Goal: Task Accomplishment & Management: Use online tool/utility

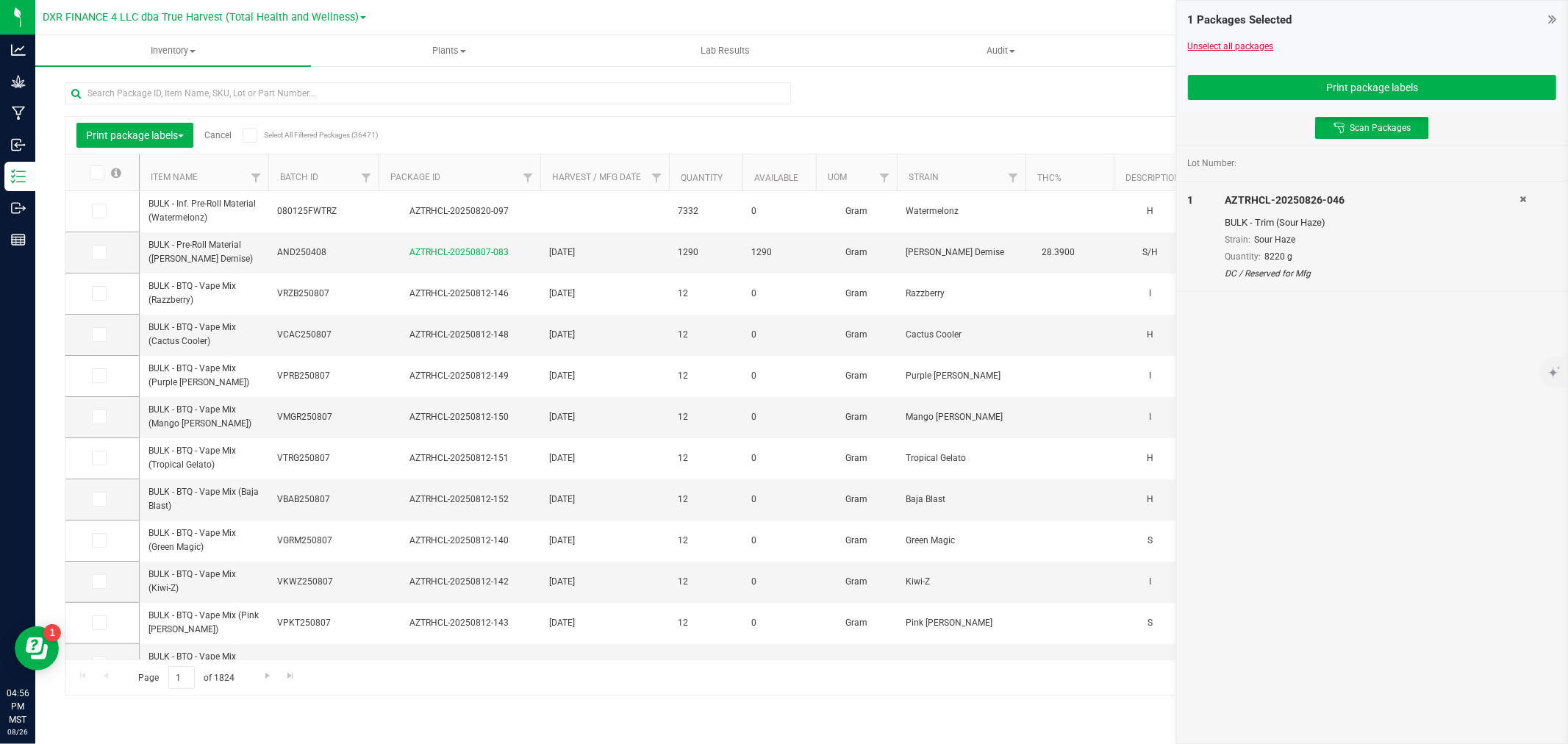
click at [1200, 41] on link "Unselect all packages" at bounding box center [1231, 45] width 86 height 10
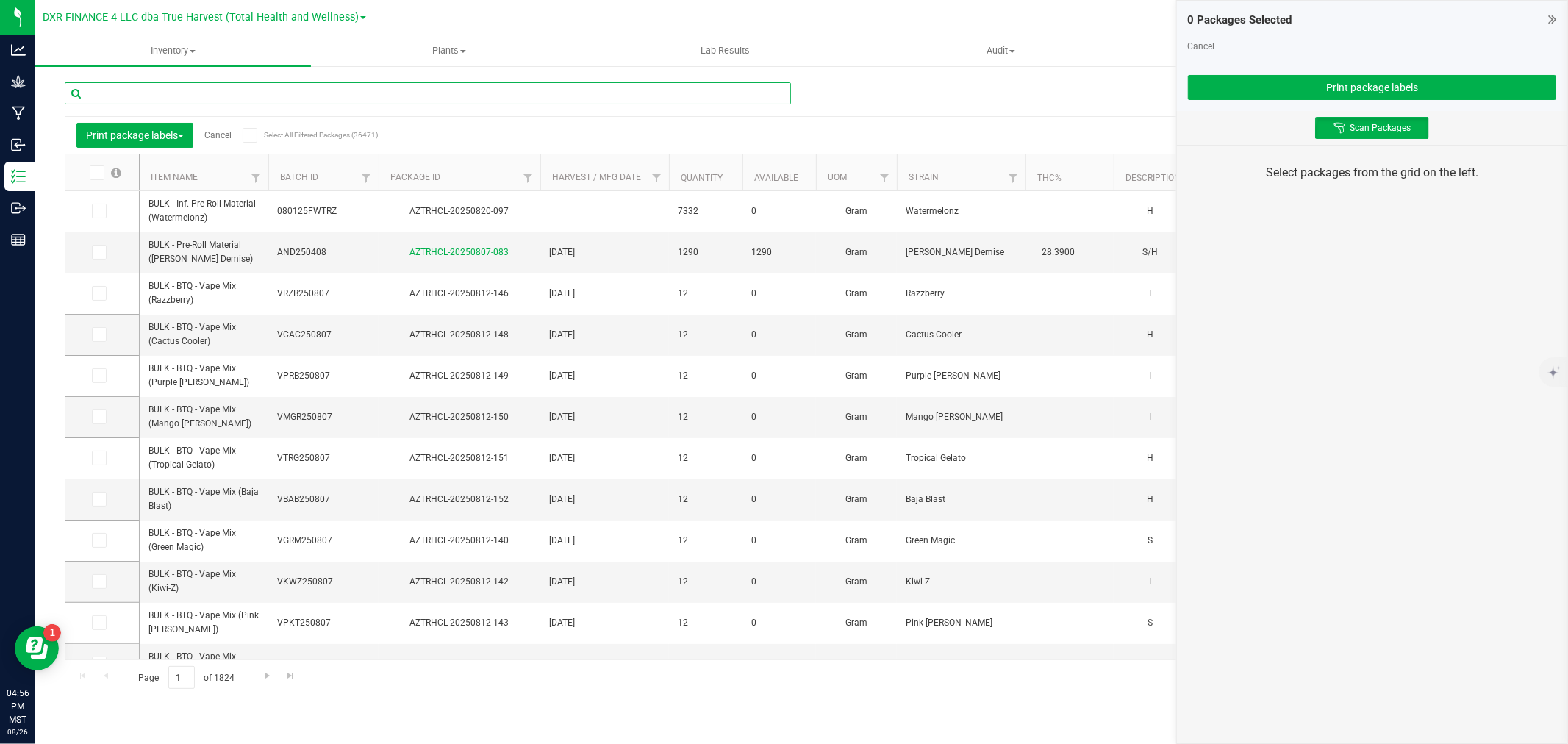
click at [703, 82] on input "text" at bounding box center [428, 93] width 726 height 22
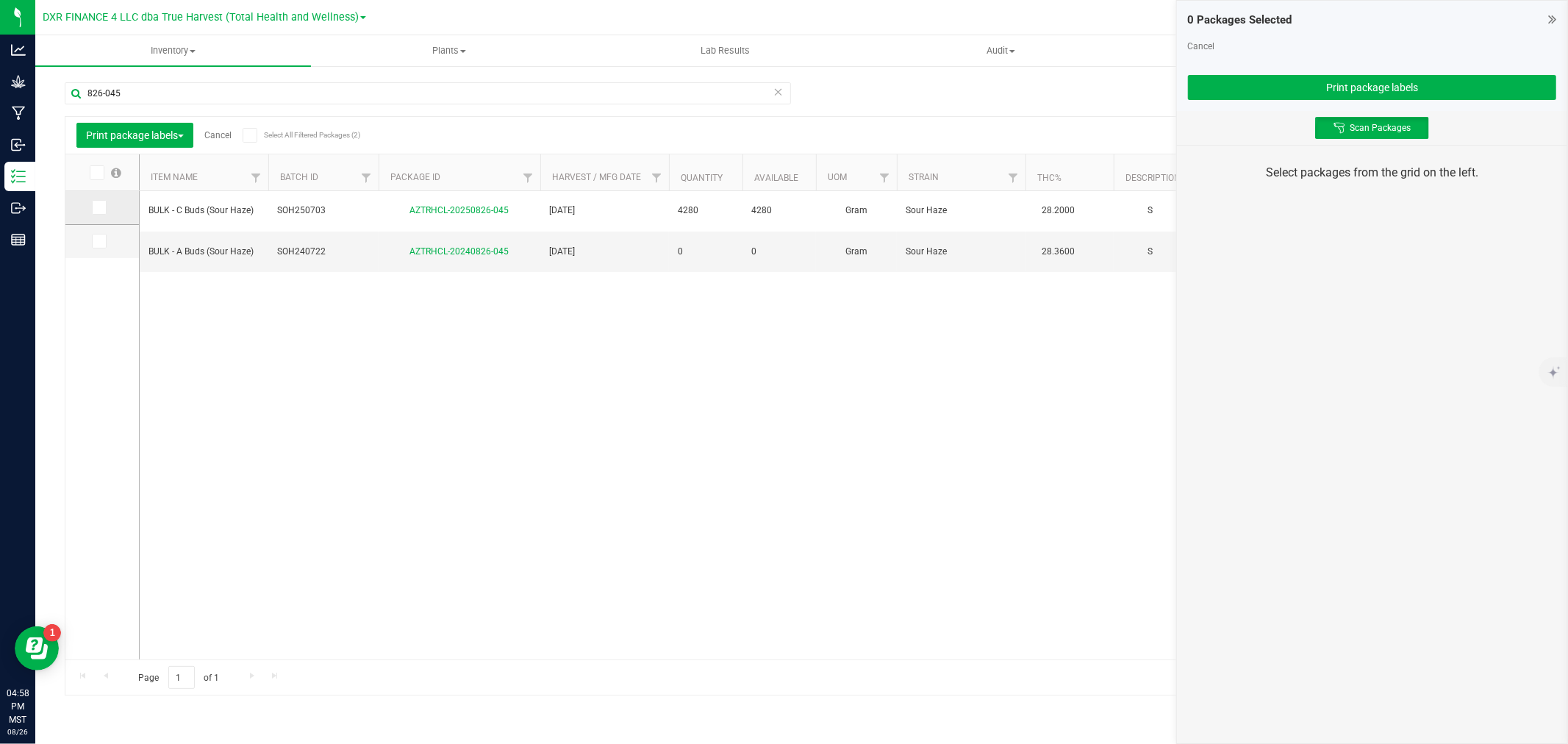
click at [97, 207] on icon at bounding box center [98, 207] width 10 height 0
click at [0, 0] on input "checkbox" at bounding box center [0, 0] width 0 height 0
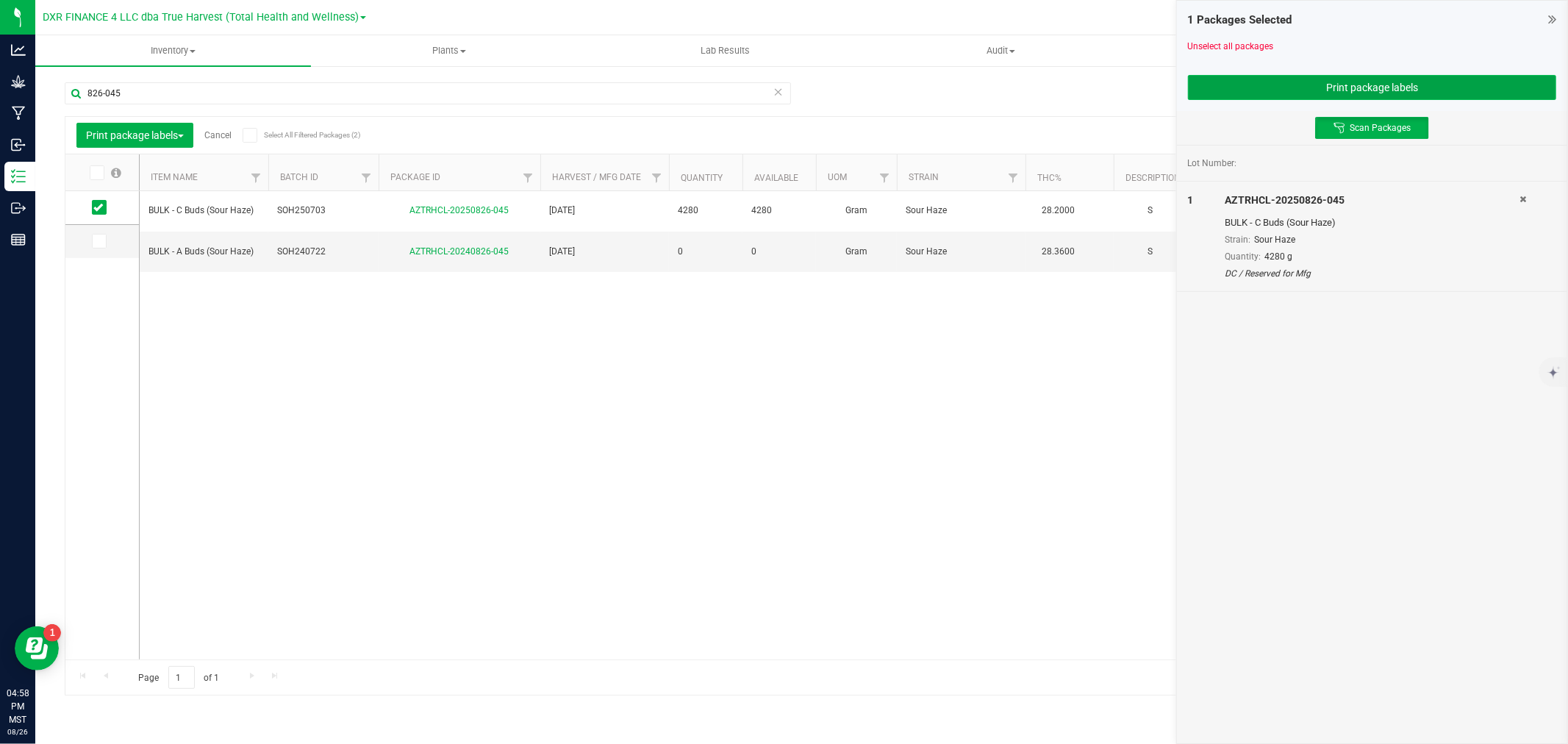
click at [1219, 86] on button "Print package labels" at bounding box center [1372, 86] width 369 height 25
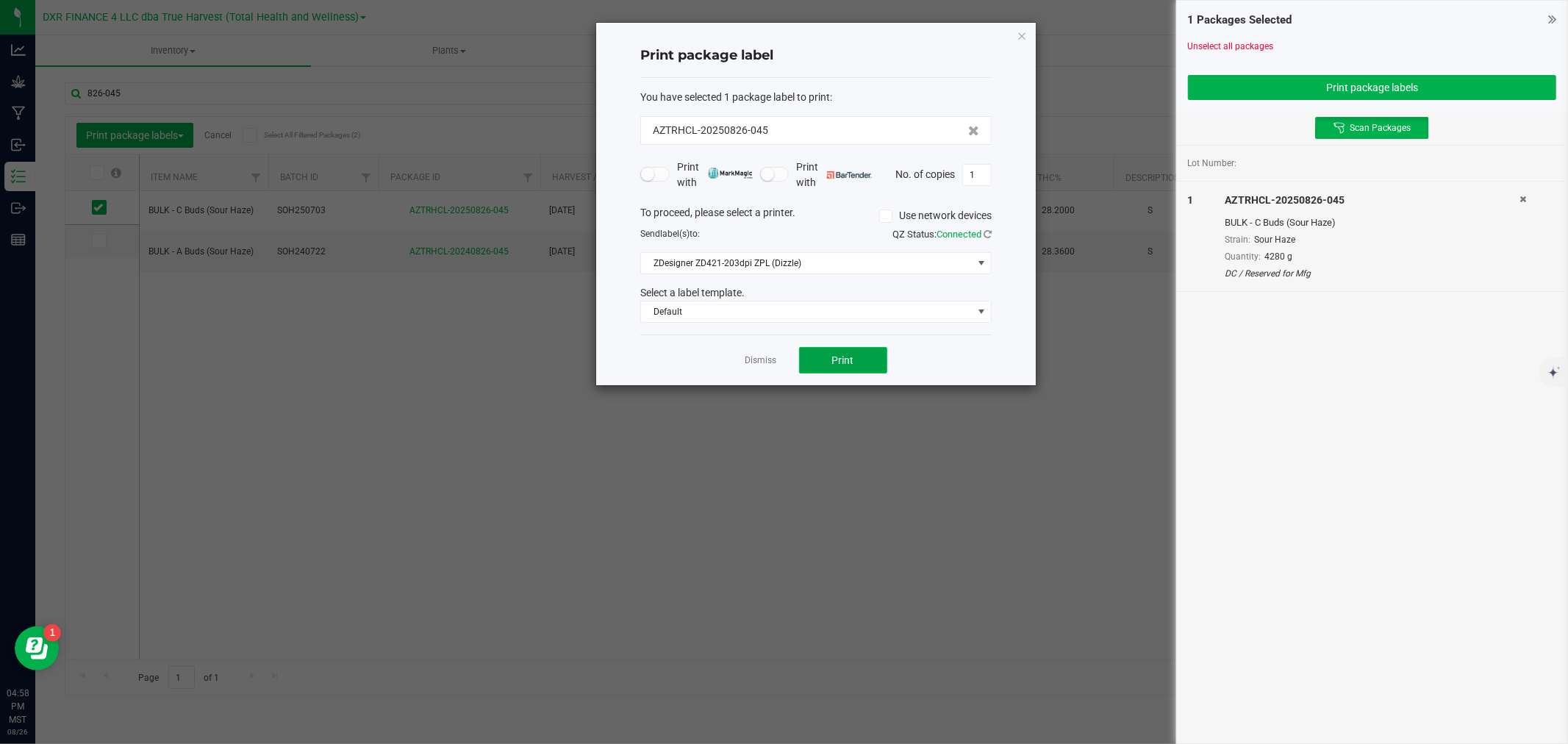
click at [869, 357] on button "Print" at bounding box center [843, 359] width 88 height 26
drag, startPoint x: 754, startPoint y: 417, endPoint x: 755, endPoint y: 393, distance: 24.0
click at [755, 412] on ngb-modal-window "Print package label You have selected 1 package label to print : AZTRHCL-202508…" at bounding box center [790, 372] width 1580 height 744
click at [761, 361] on link "Dismiss" at bounding box center [761, 360] width 32 height 13
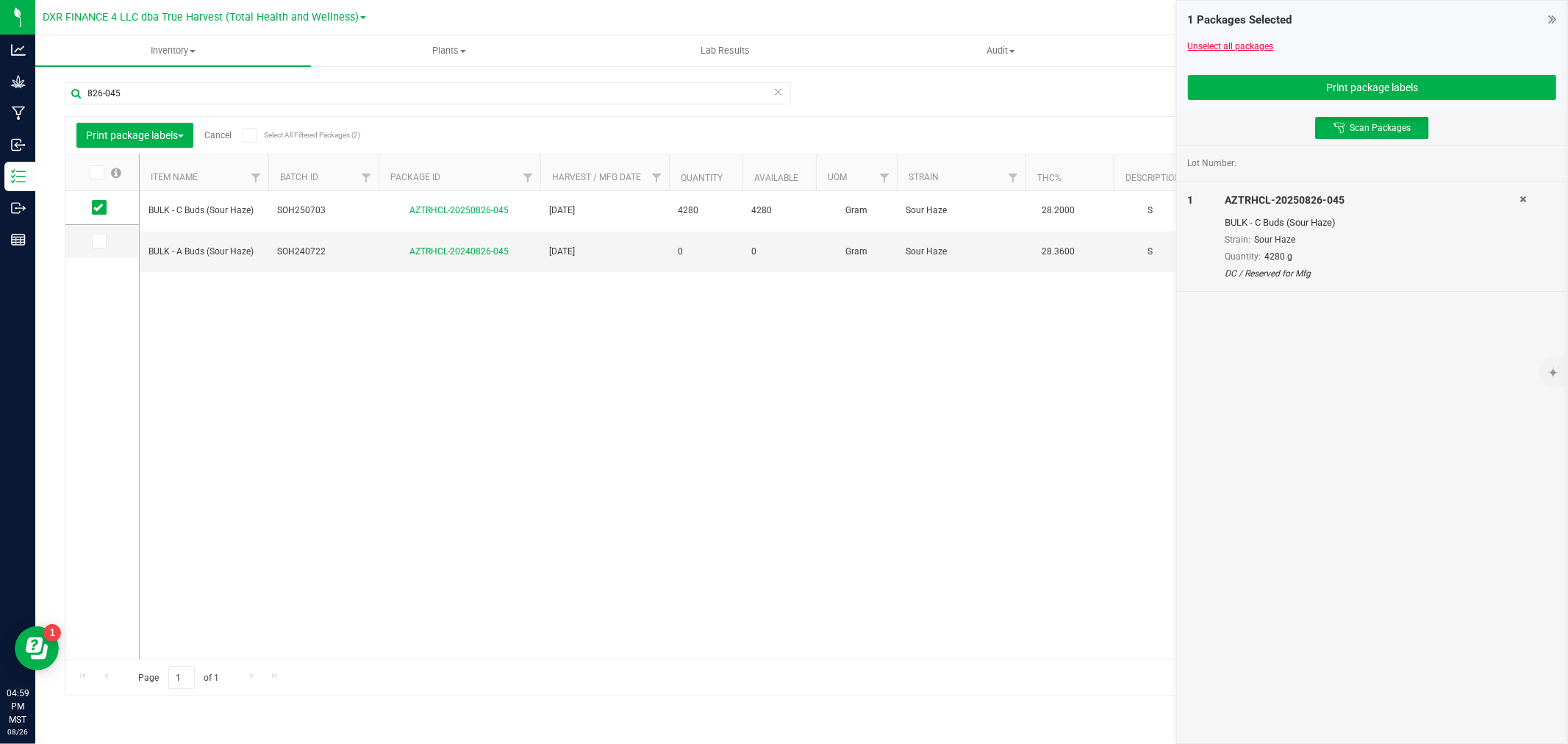
click at [1200, 41] on link "Unselect all packages" at bounding box center [1231, 45] width 86 height 10
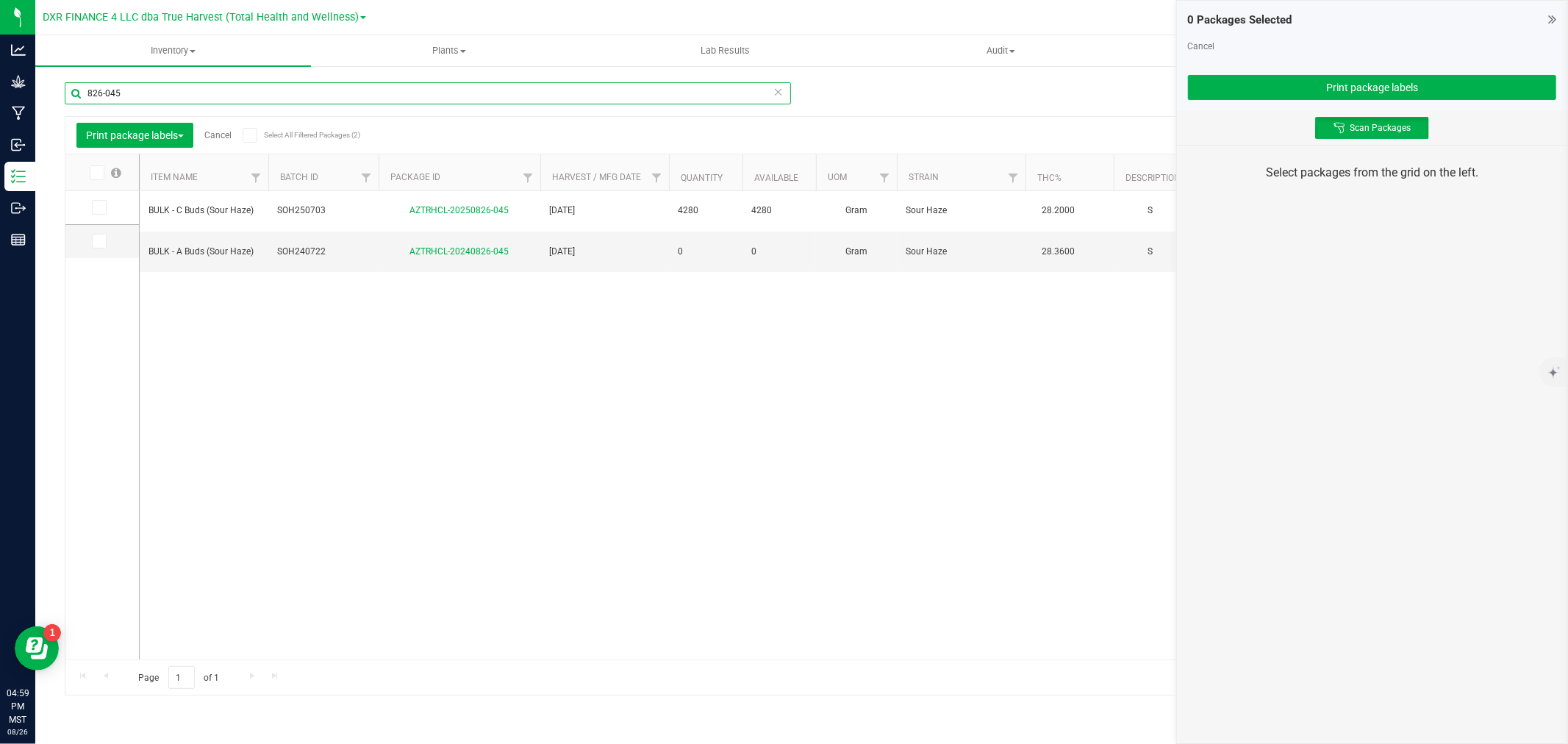
click at [281, 92] on input "826-045" at bounding box center [428, 93] width 726 height 22
click at [100, 207] on icon at bounding box center [98, 207] width 10 height 0
click at [0, 0] on input "checkbox" at bounding box center [0, 0] width 0 height 0
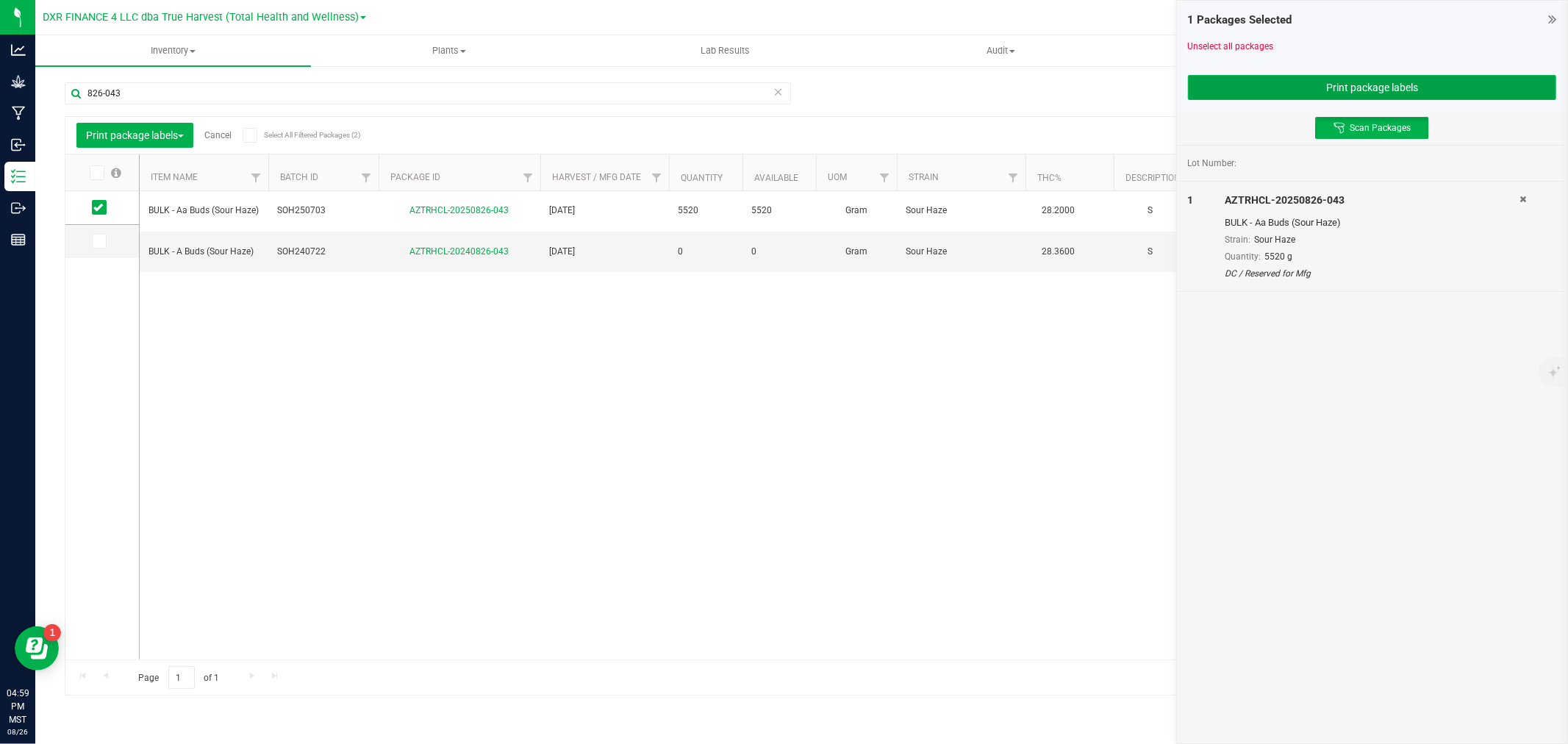
click at [1321, 91] on button "Print package labels" at bounding box center [1372, 86] width 369 height 25
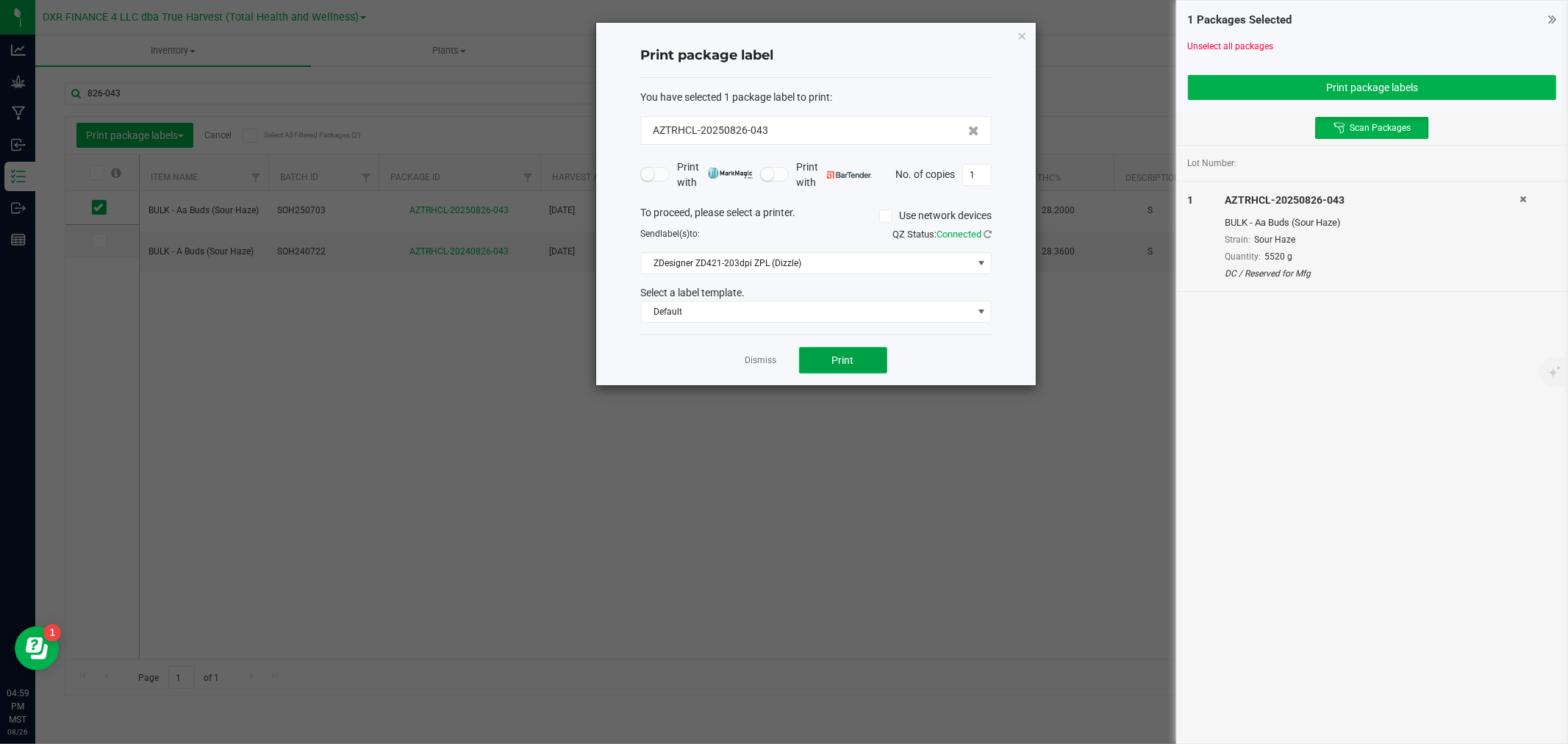
click at [857, 360] on button "Print" at bounding box center [843, 359] width 88 height 26
click at [764, 357] on link "Dismiss" at bounding box center [761, 360] width 32 height 13
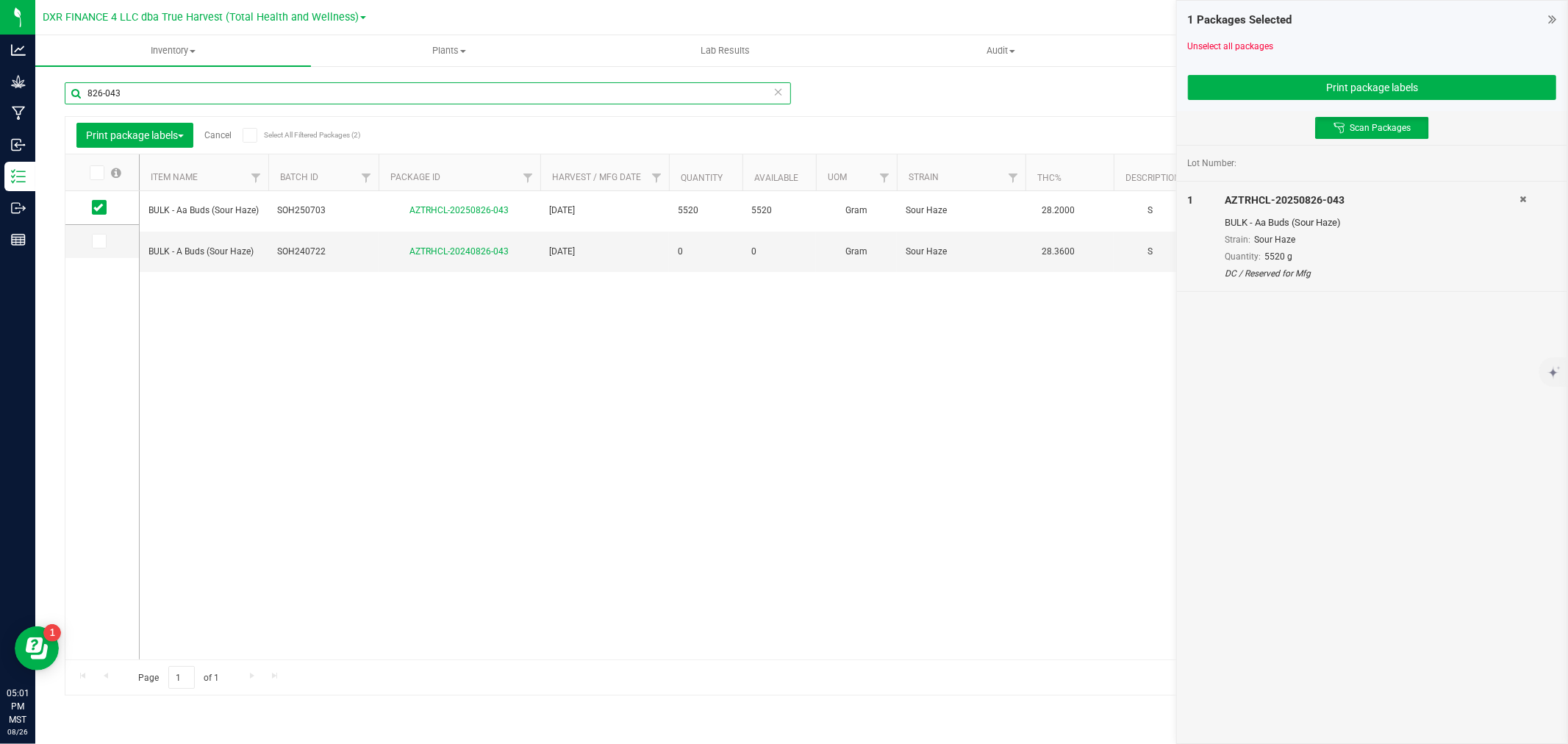
click at [268, 92] on input "826-043" at bounding box center [428, 93] width 726 height 22
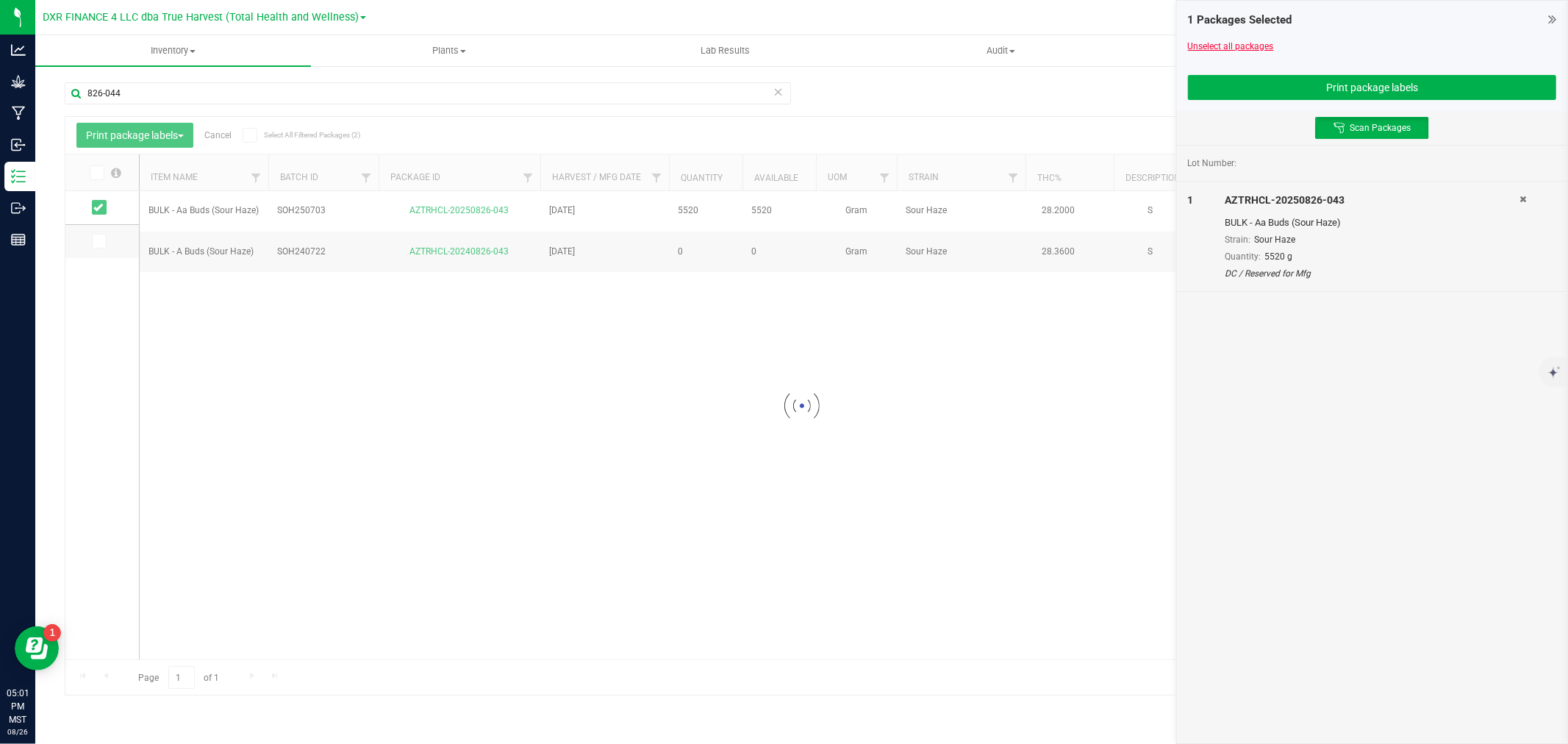
click at [1216, 50] on link "Unselect all packages" at bounding box center [1231, 45] width 86 height 10
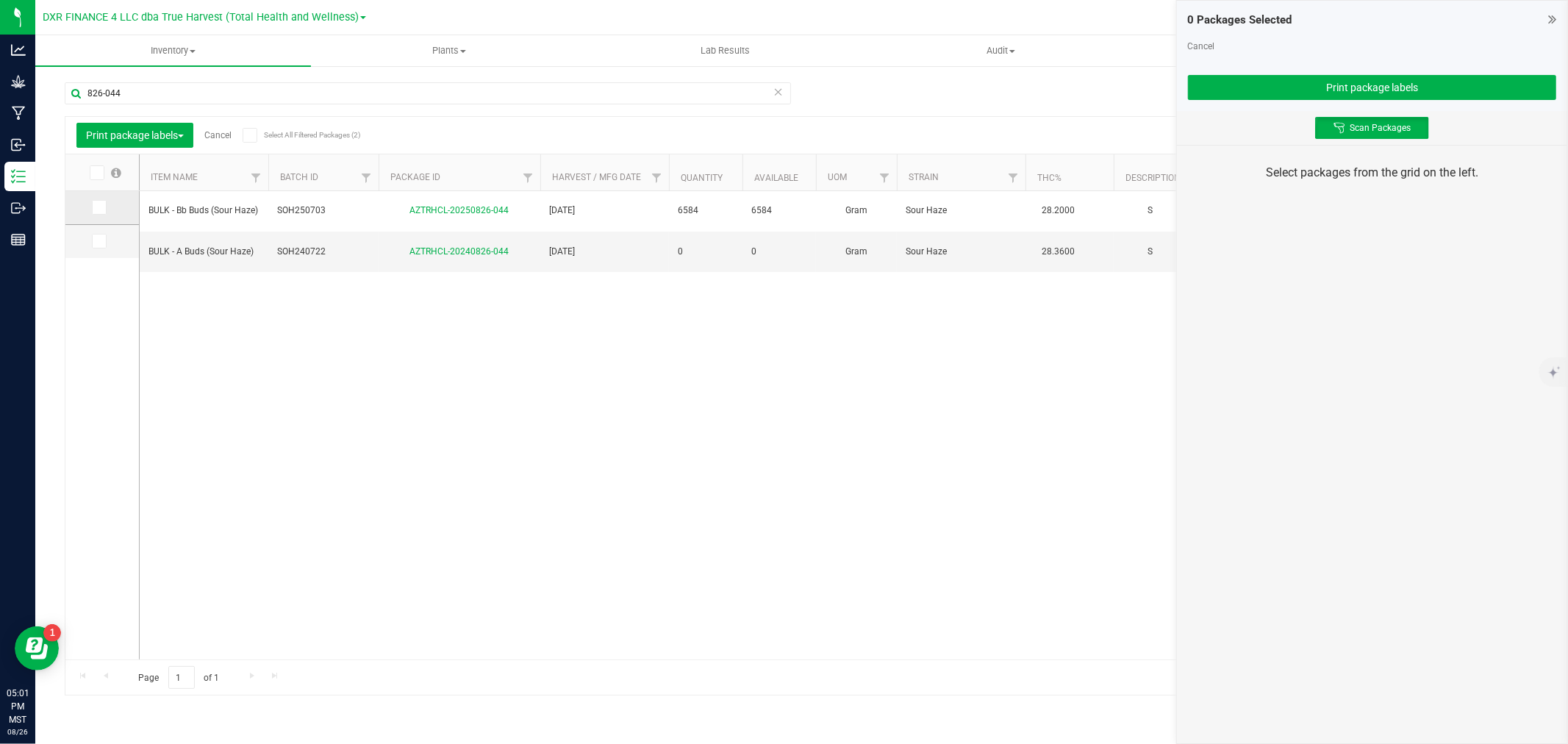
click at [97, 207] on icon at bounding box center [98, 207] width 10 height 0
click at [0, 0] on input "checkbox" at bounding box center [0, 0] width 0 height 0
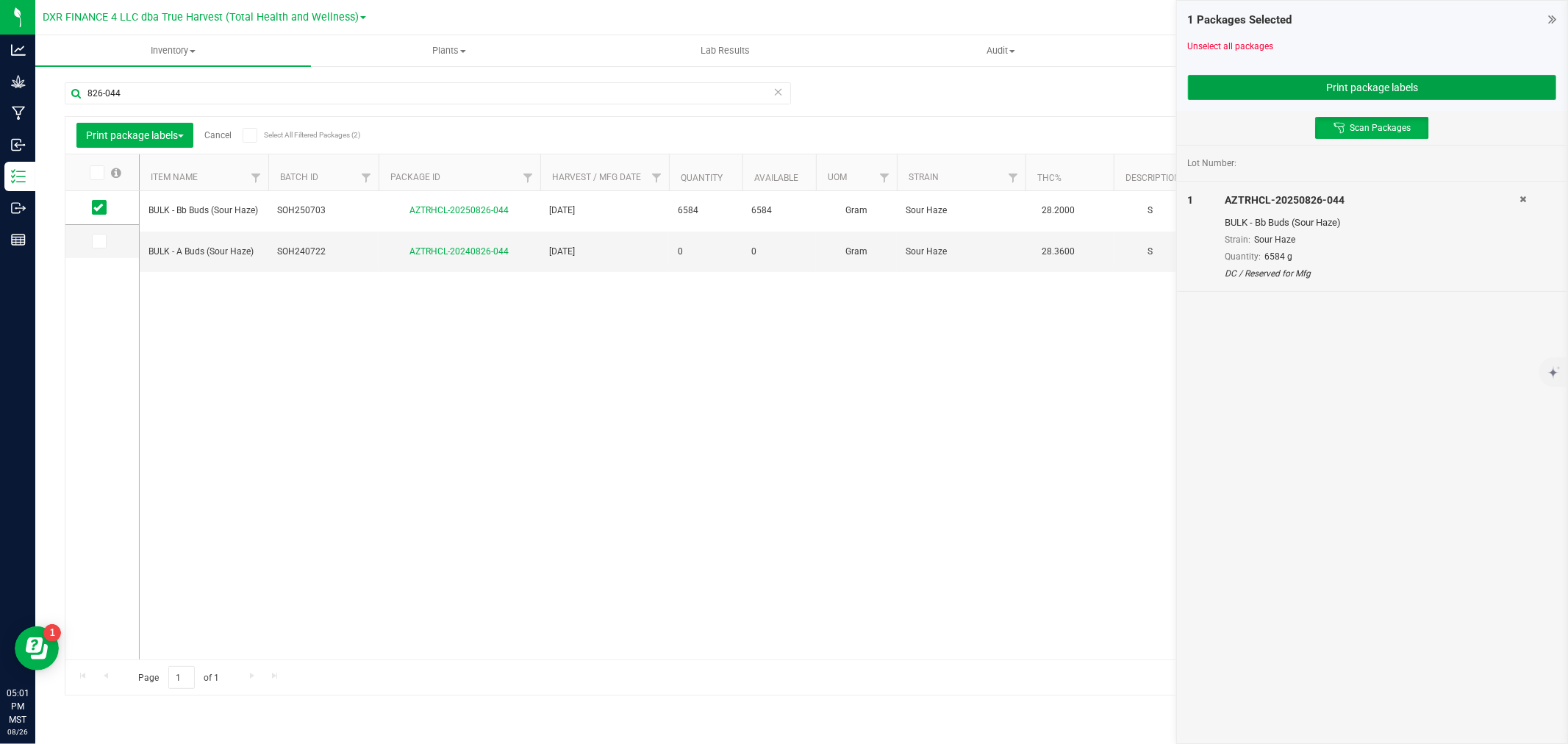
click at [1414, 94] on button "Print package labels" at bounding box center [1372, 86] width 369 height 25
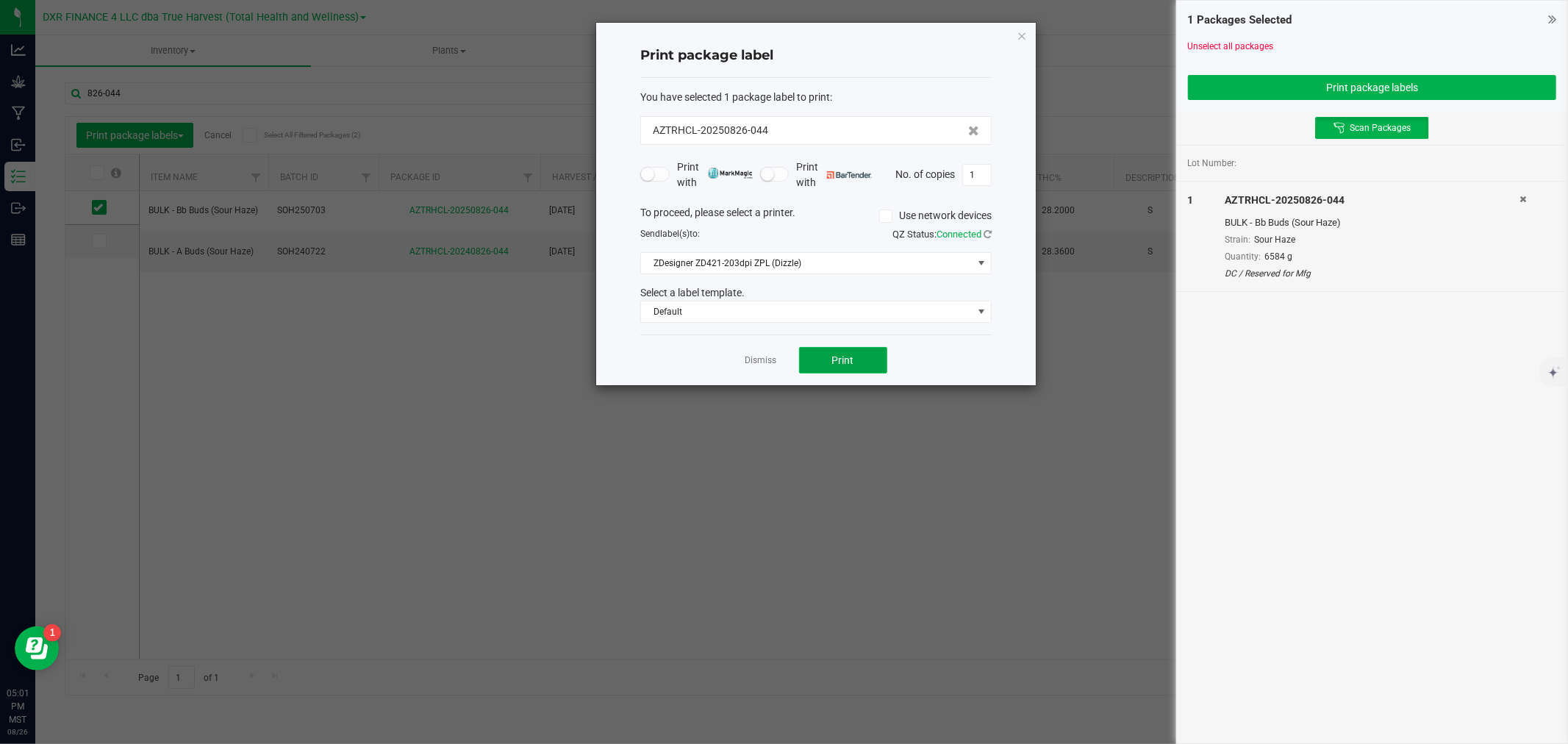
click at [857, 354] on button "Print" at bounding box center [843, 359] width 88 height 26
click at [771, 356] on link "Dismiss" at bounding box center [761, 360] width 32 height 13
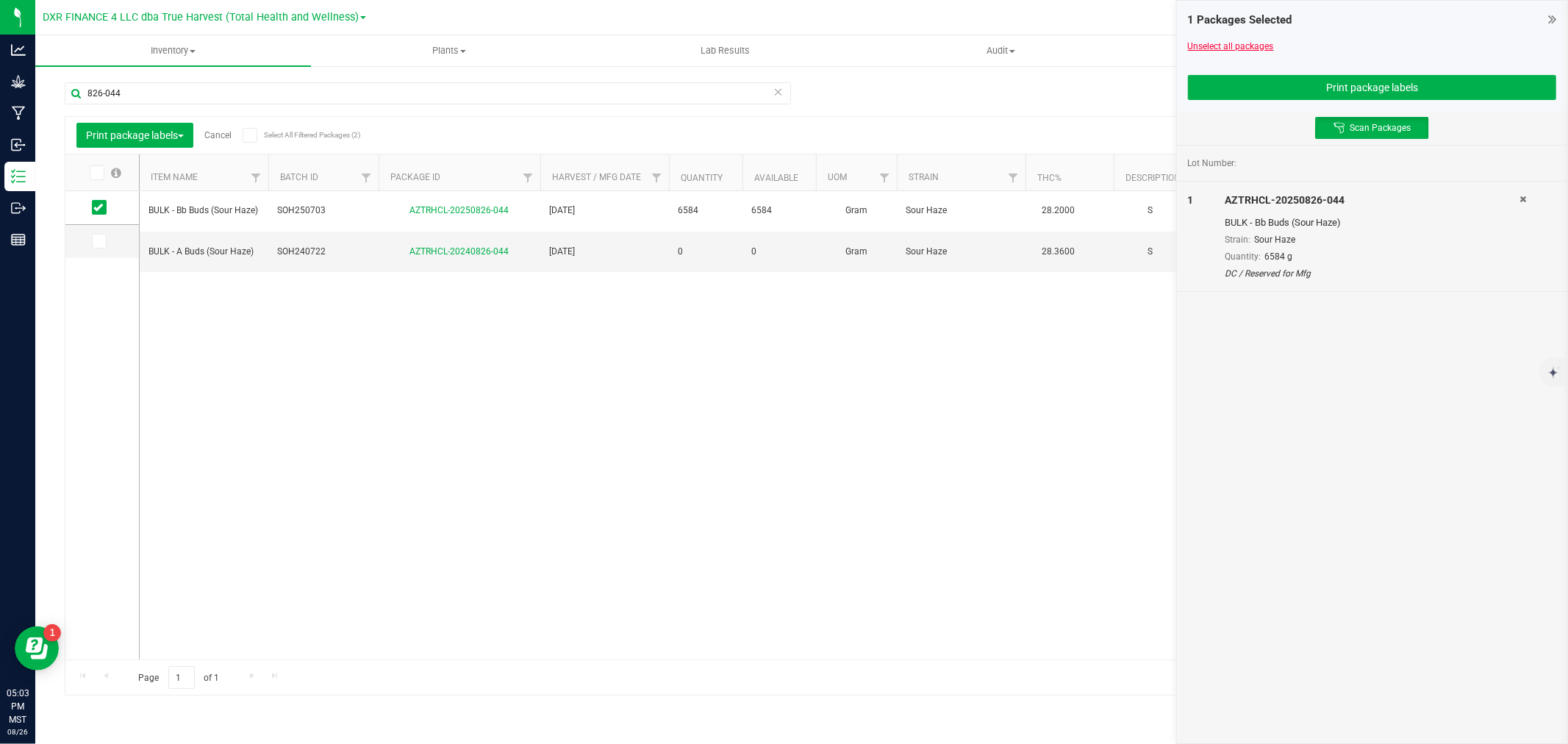
click at [1207, 49] on link "Unselect all packages" at bounding box center [1231, 45] width 86 height 10
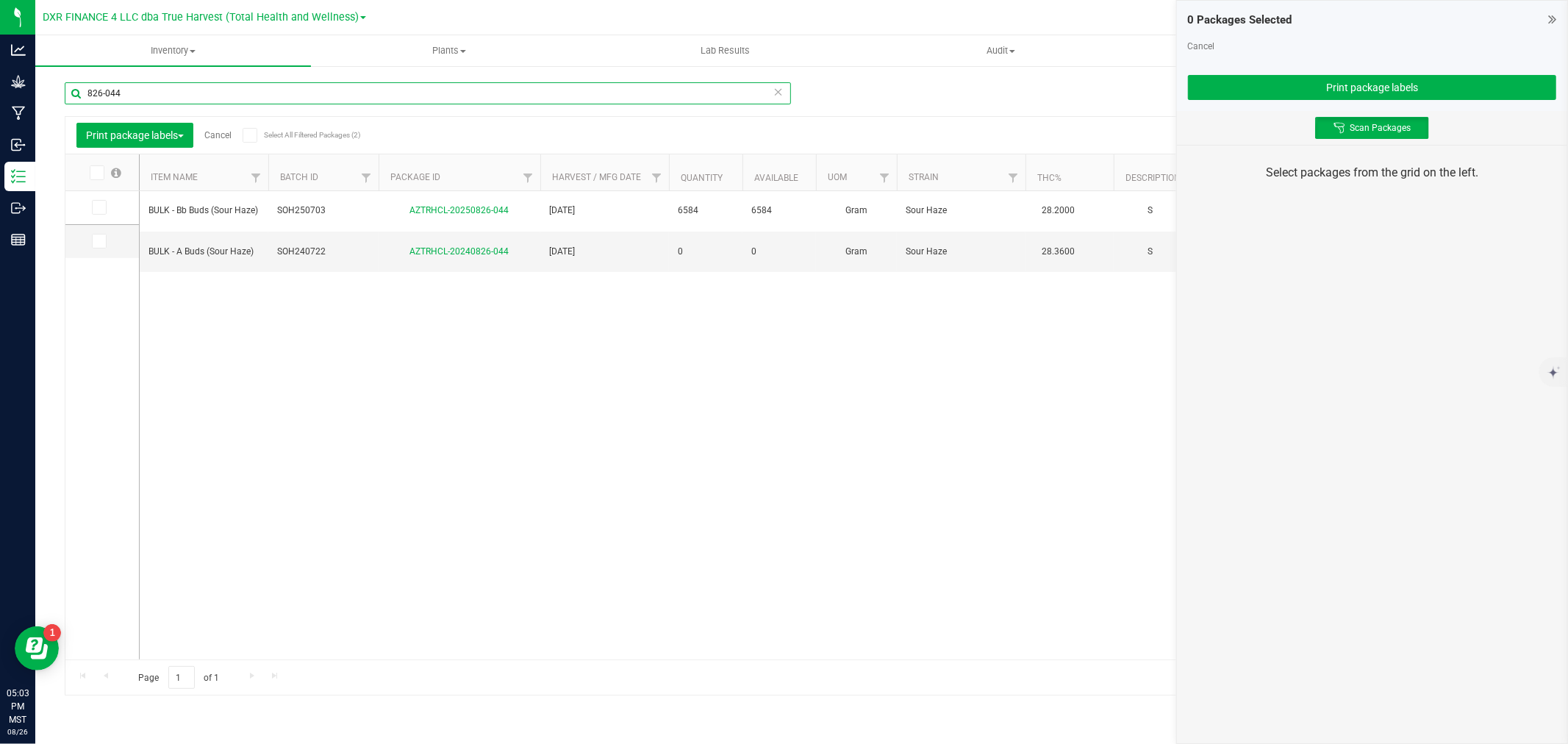
click at [204, 99] on input "826-044" at bounding box center [428, 93] width 726 height 22
click at [102, 207] on icon at bounding box center [98, 207] width 10 height 0
click at [0, 0] on input "checkbox" at bounding box center [0, 0] width 0 height 0
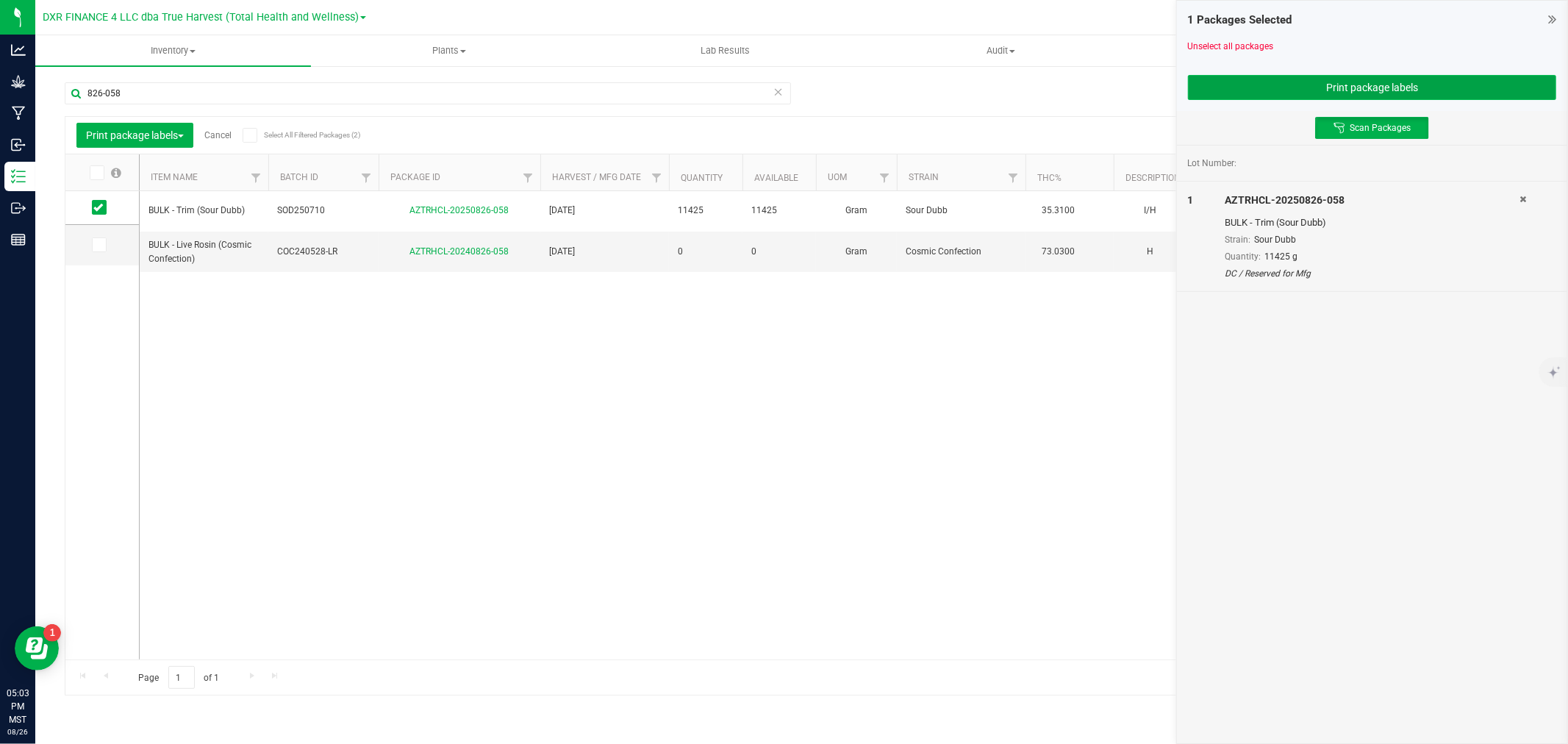
click at [1425, 89] on button "Print package labels" at bounding box center [1372, 86] width 369 height 25
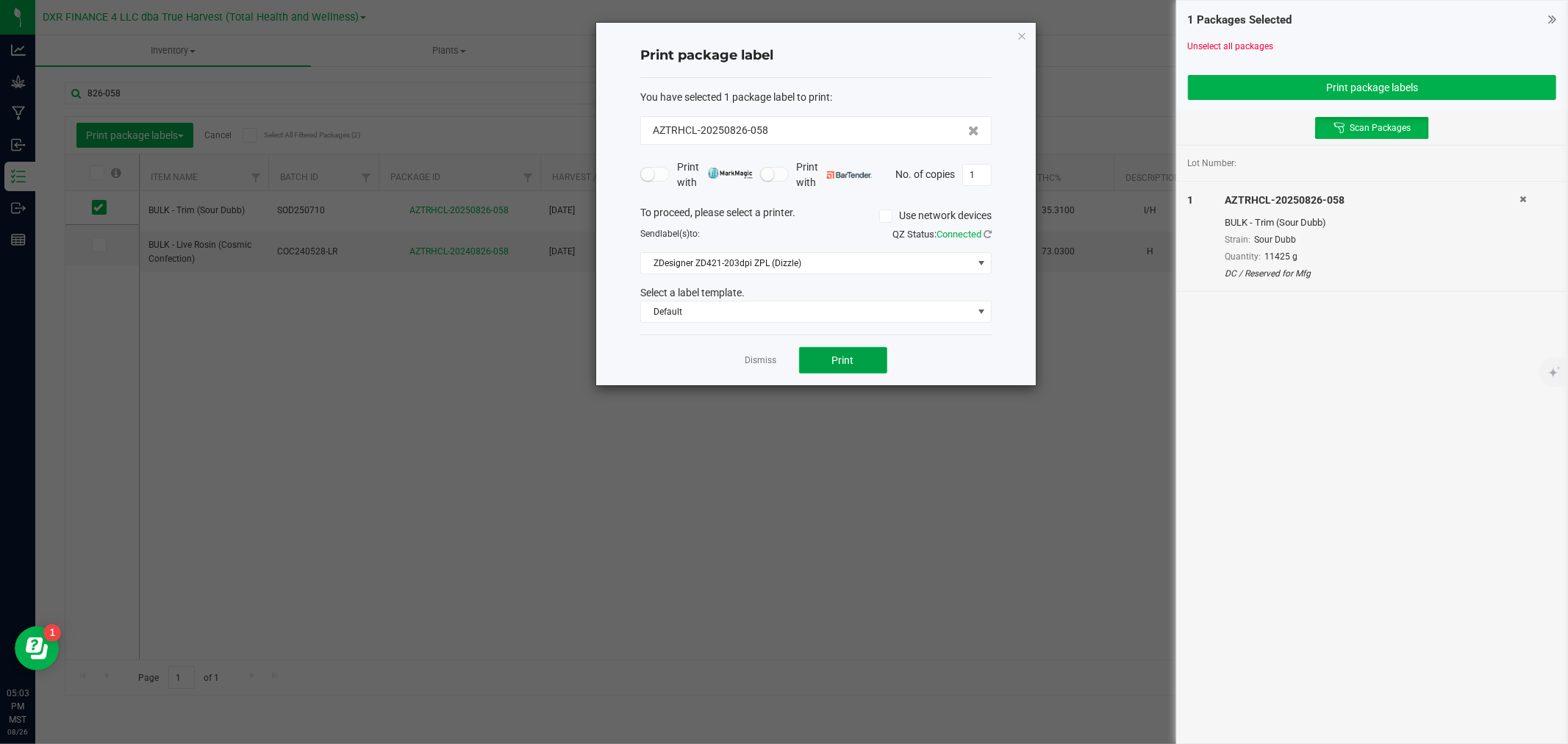
click at [858, 356] on button "Print" at bounding box center [843, 359] width 88 height 26
click at [768, 362] on link "Dismiss" at bounding box center [761, 360] width 32 height 13
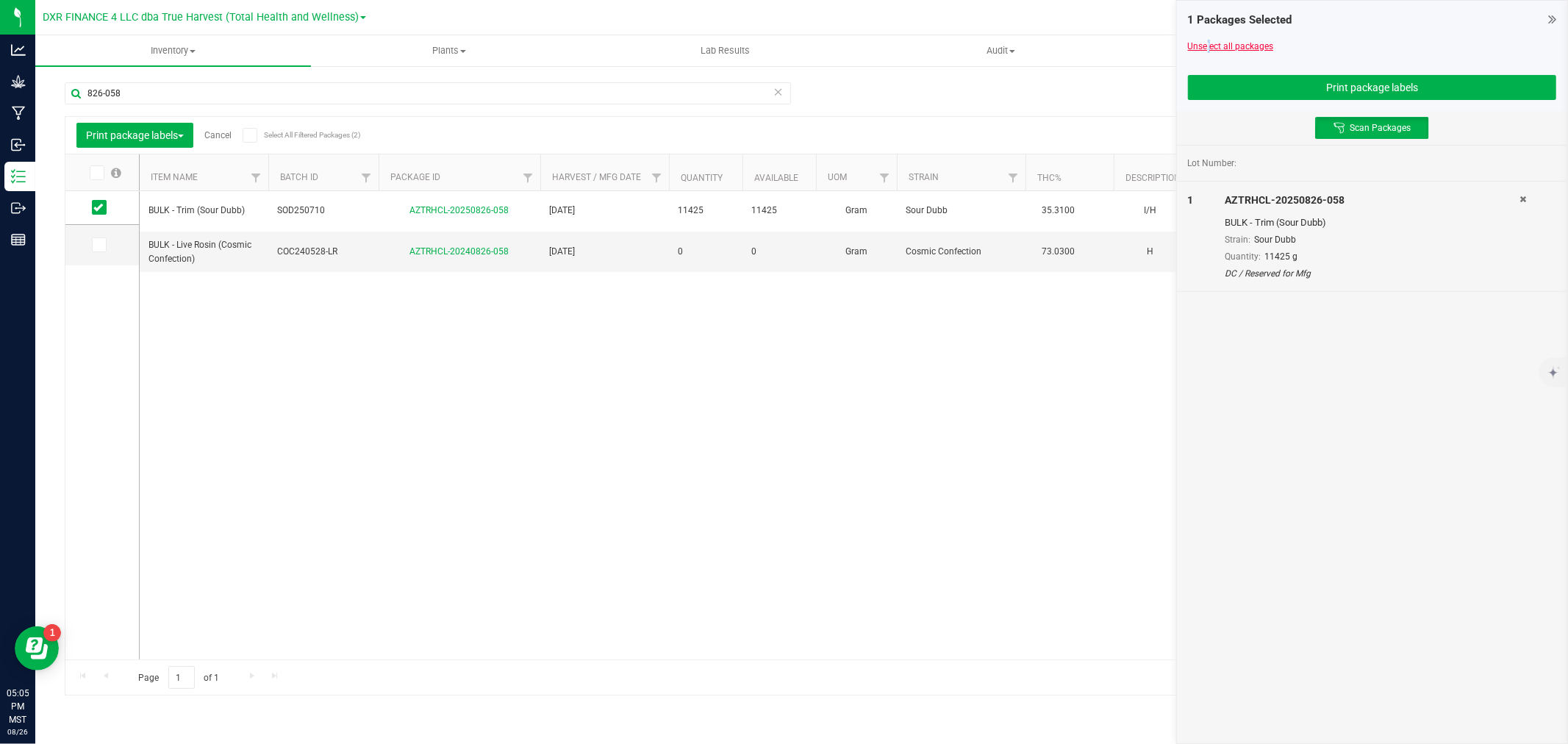
click at [1206, 44] on link "Unselect all packages" at bounding box center [1231, 45] width 86 height 10
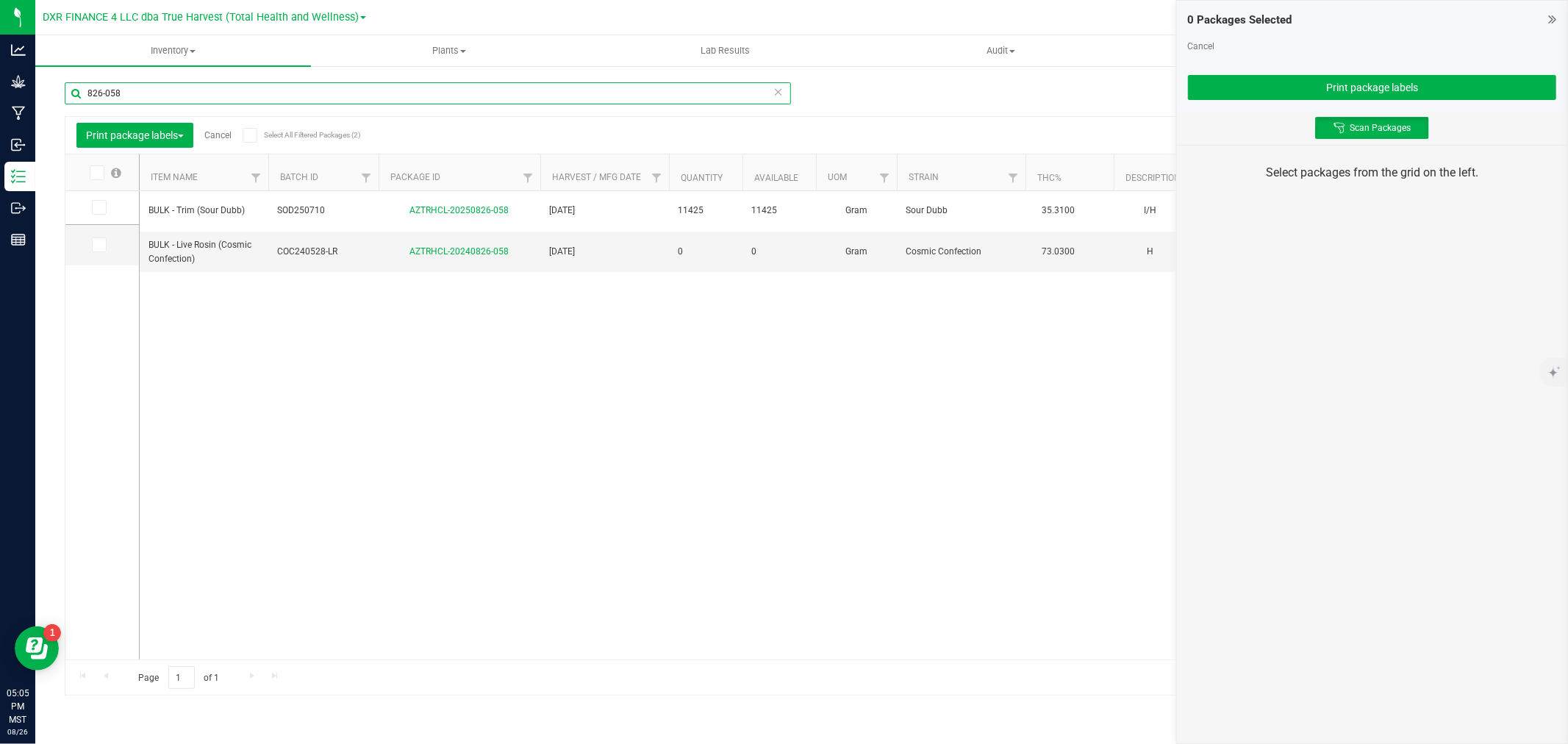
click at [709, 97] on input "826-058" at bounding box center [428, 93] width 726 height 22
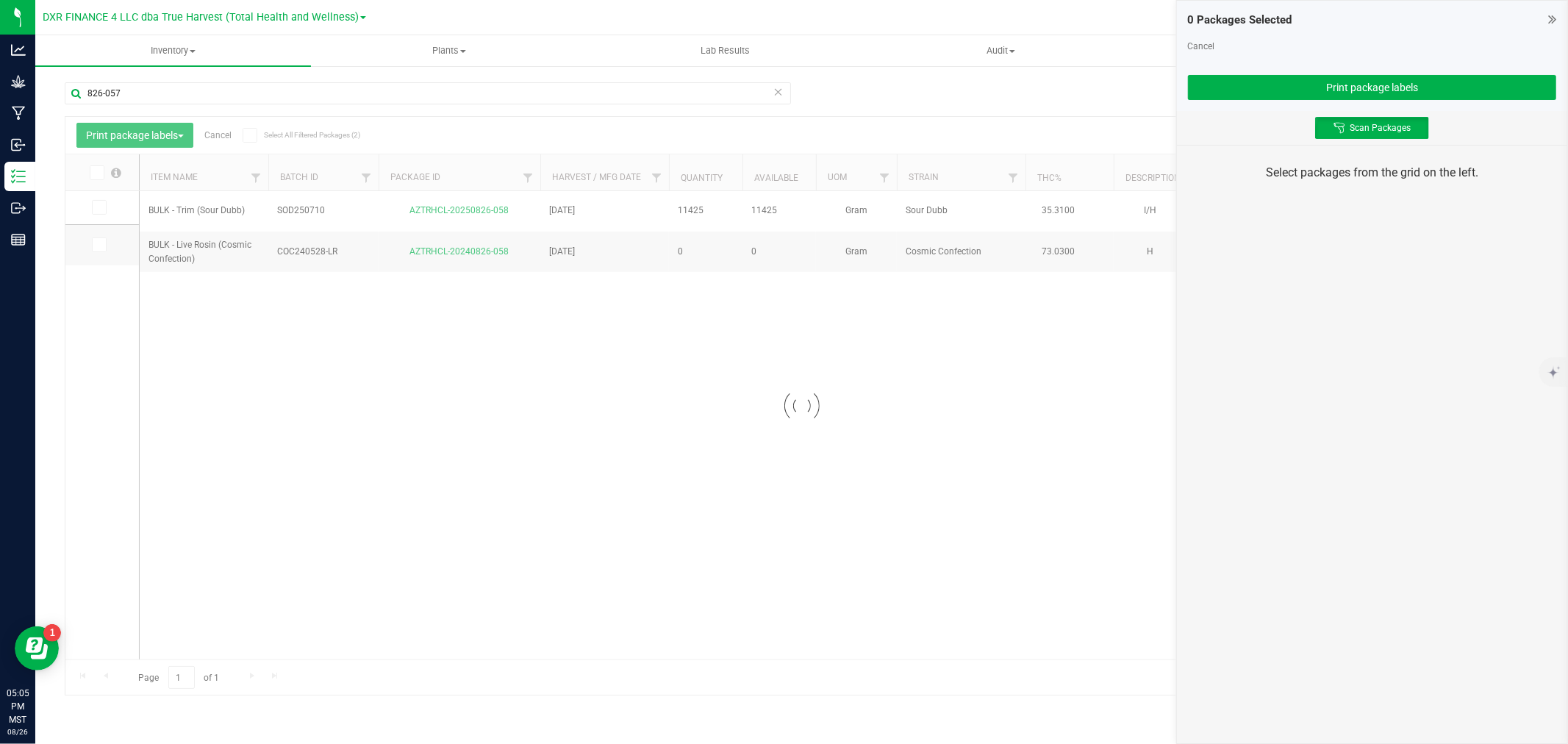
click at [97, 210] on div at bounding box center [802, 405] width 1472 height 578
click at [97, 207] on icon at bounding box center [98, 207] width 10 height 0
click at [0, 0] on input "checkbox" at bounding box center [0, 0] width 0 height 0
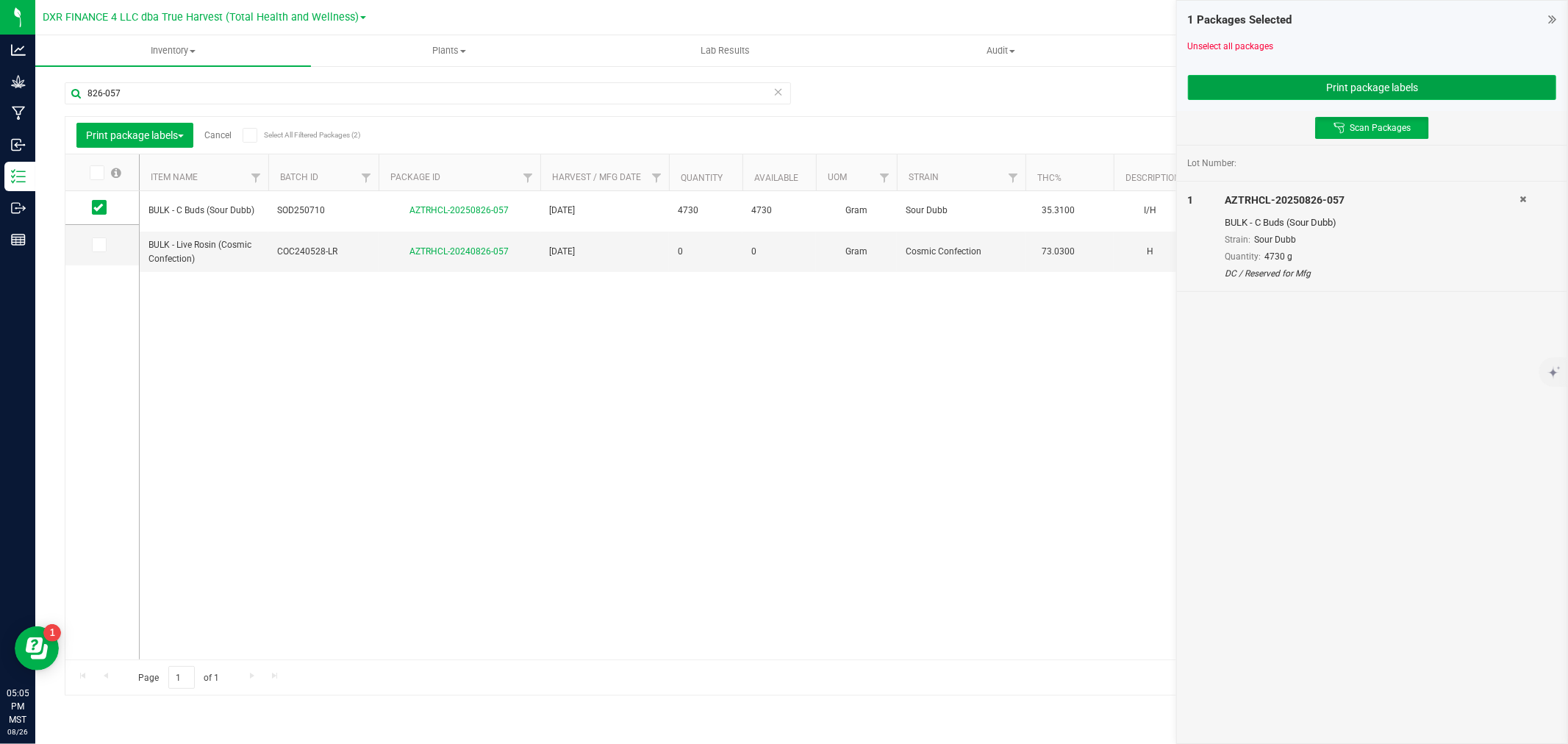
click at [1383, 81] on button "Print package labels" at bounding box center [1372, 86] width 369 height 25
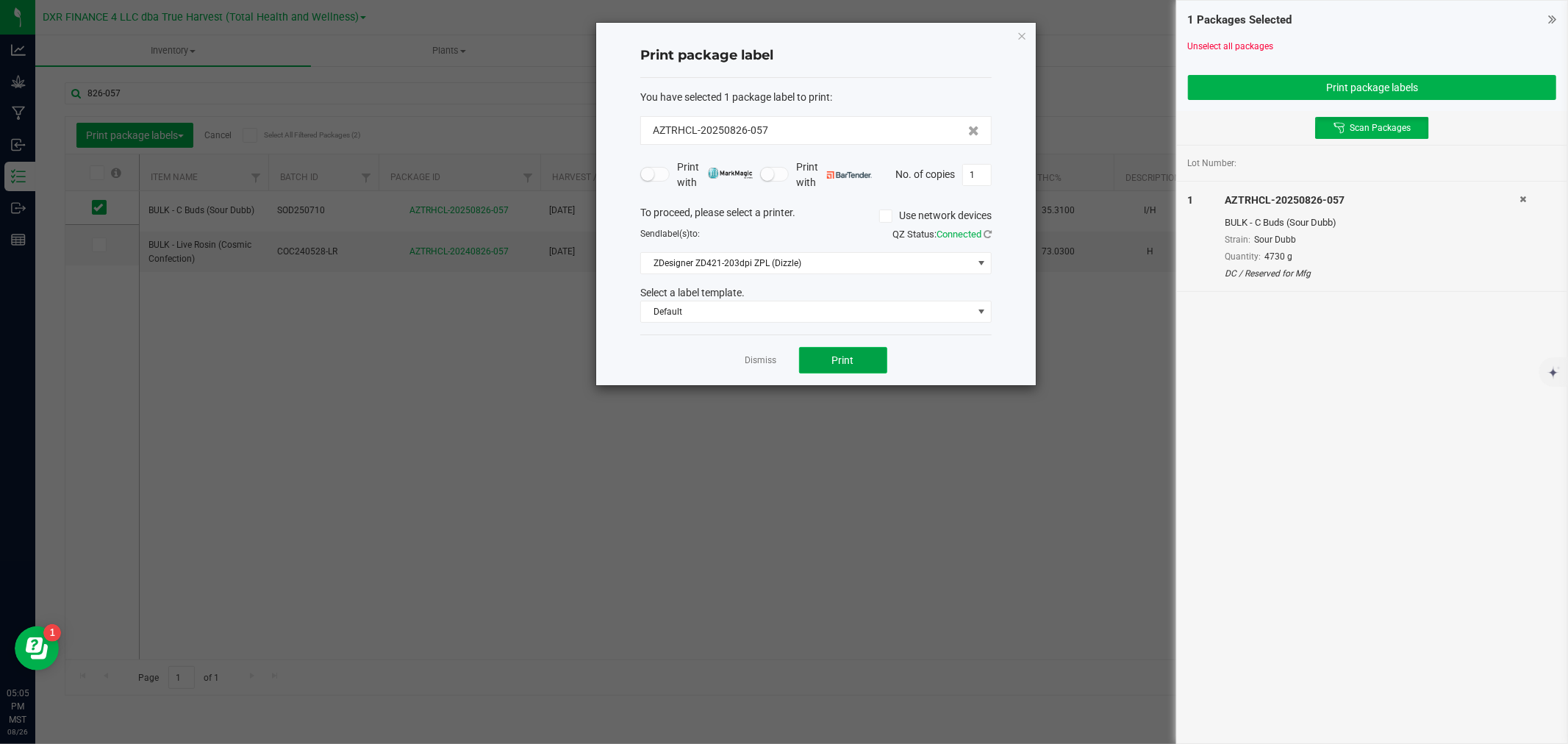
click at [829, 362] on button "Print" at bounding box center [843, 359] width 88 height 26
click at [760, 357] on link "Dismiss" at bounding box center [761, 360] width 32 height 13
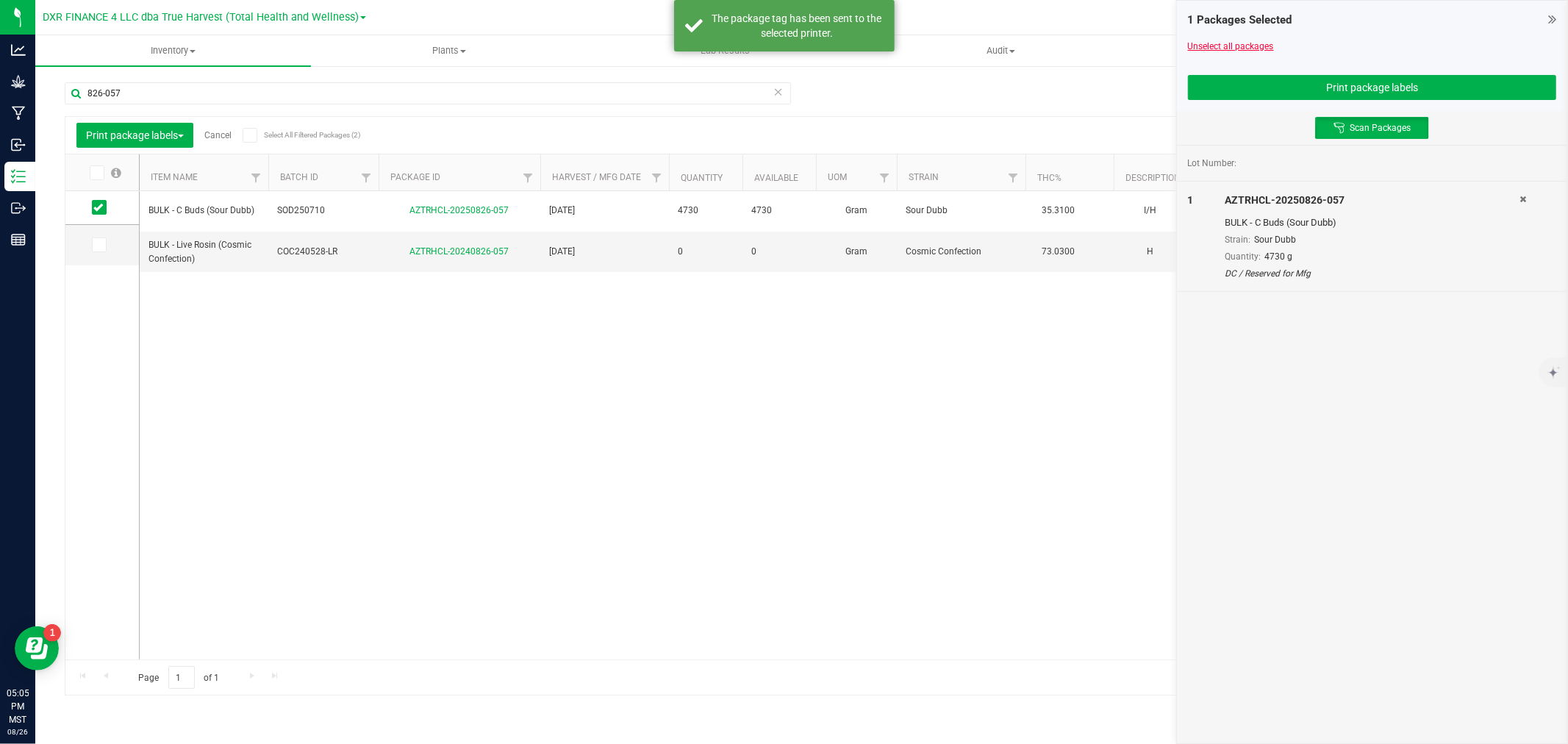
click at [1204, 45] on link "Unselect all packages" at bounding box center [1231, 45] width 86 height 10
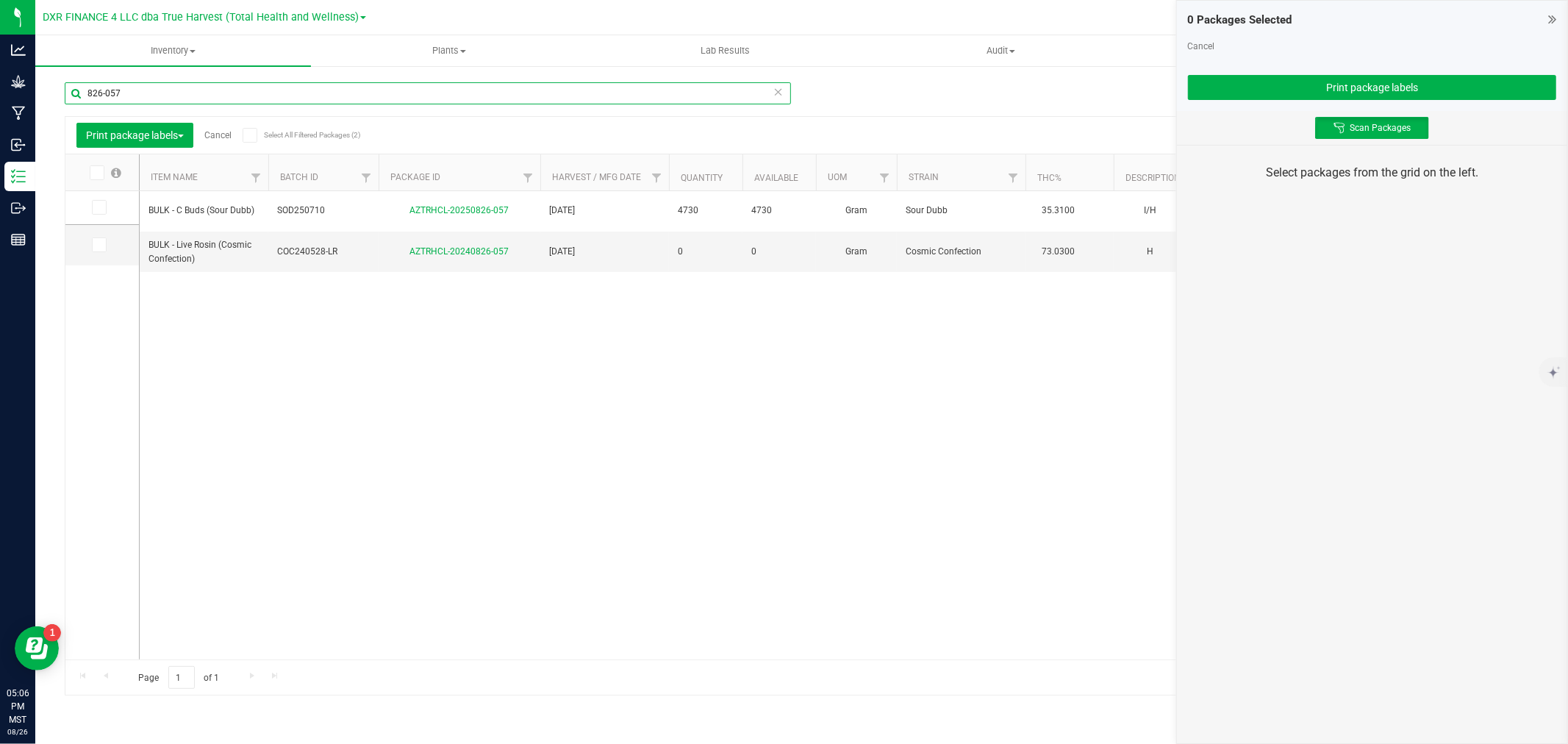
click at [238, 101] on input "826-057" at bounding box center [428, 93] width 726 height 22
click at [96, 207] on icon at bounding box center [98, 207] width 10 height 0
click at [0, 0] on input "checkbox" at bounding box center [0, 0] width 0 height 0
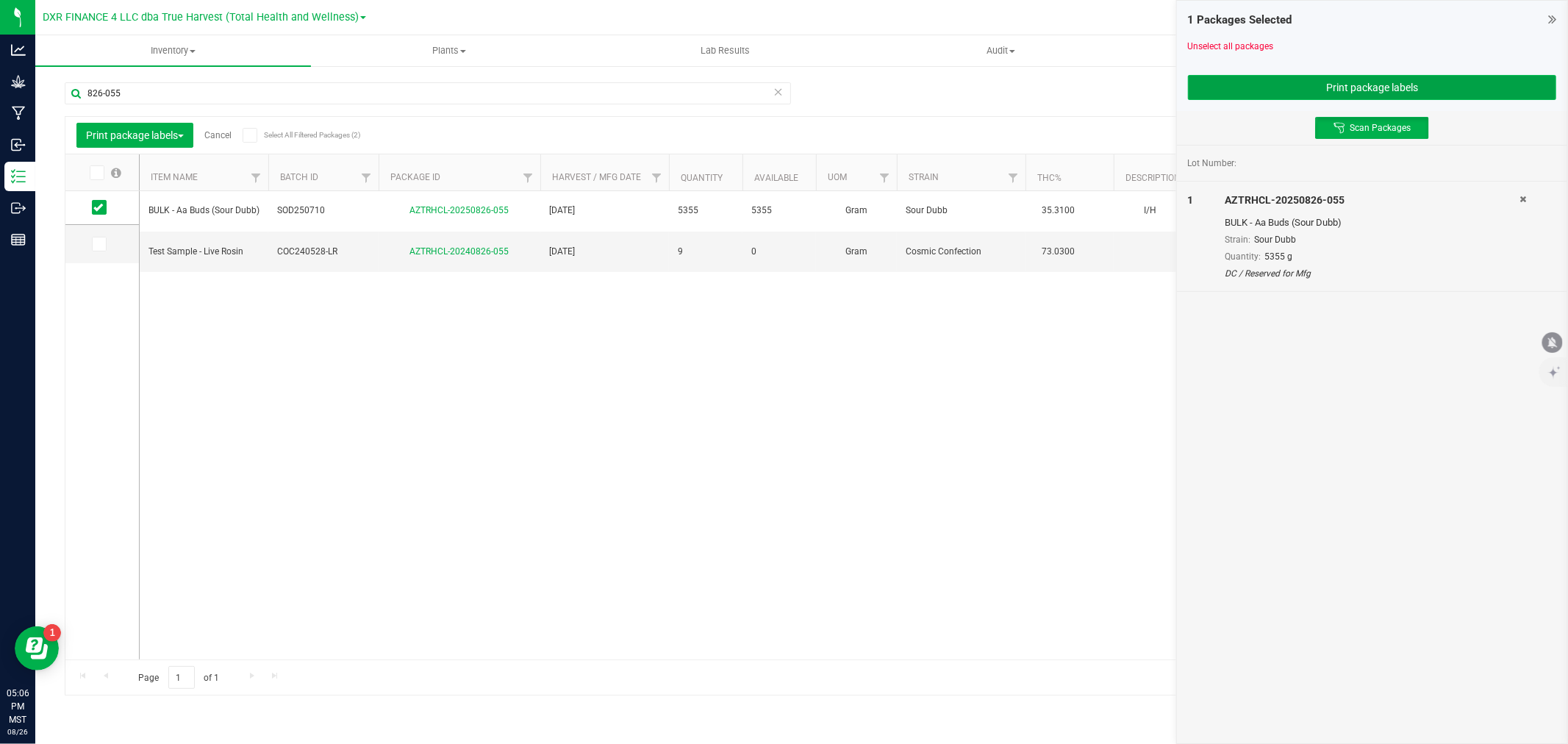
click at [1361, 84] on button "Print package labels" at bounding box center [1372, 86] width 369 height 25
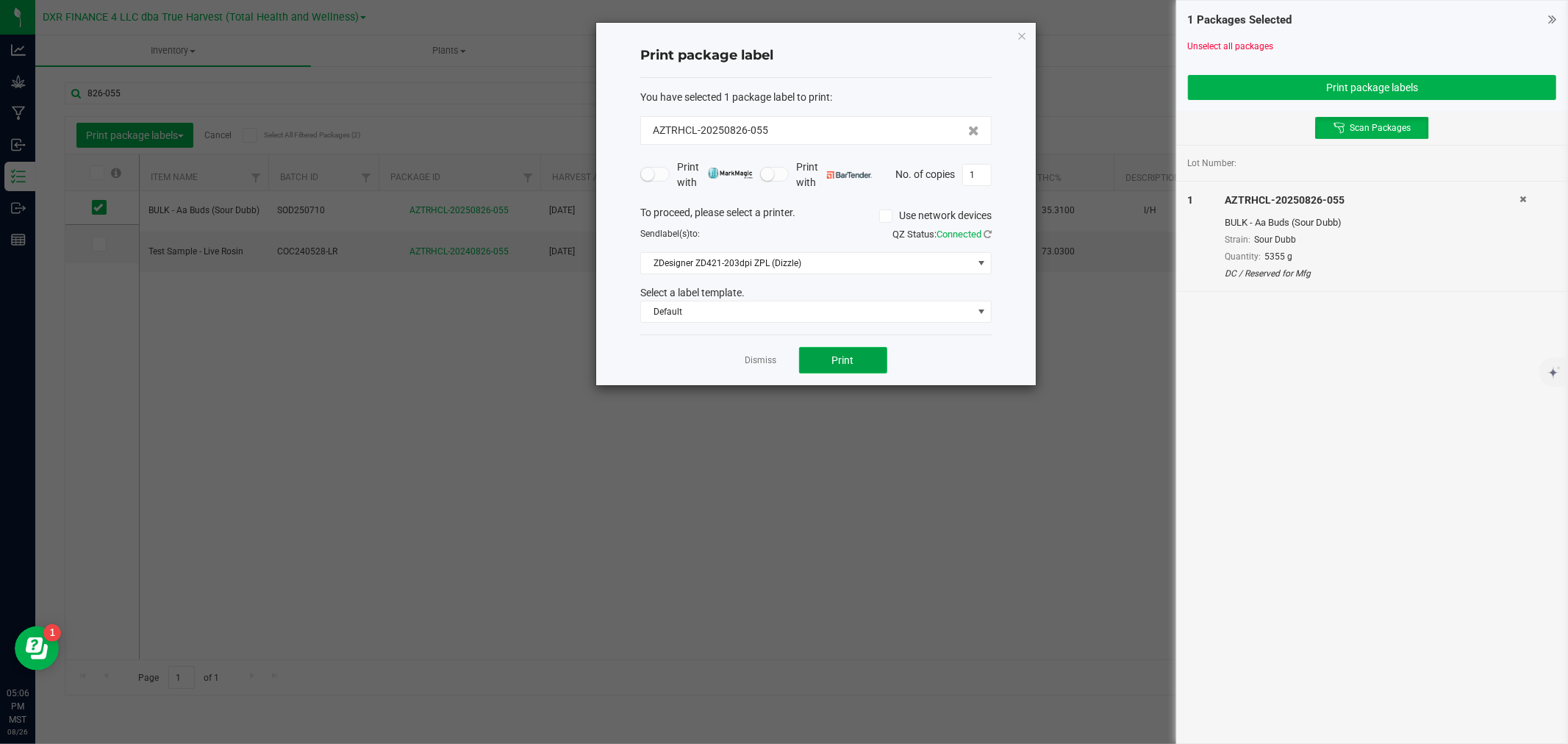
click at [855, 360] on button "Print" at bounding box center [843, 359] width 88 height 26
click at [751, 366] on link "Dismiss" at bounding box center [761, 360] width 32 height 13
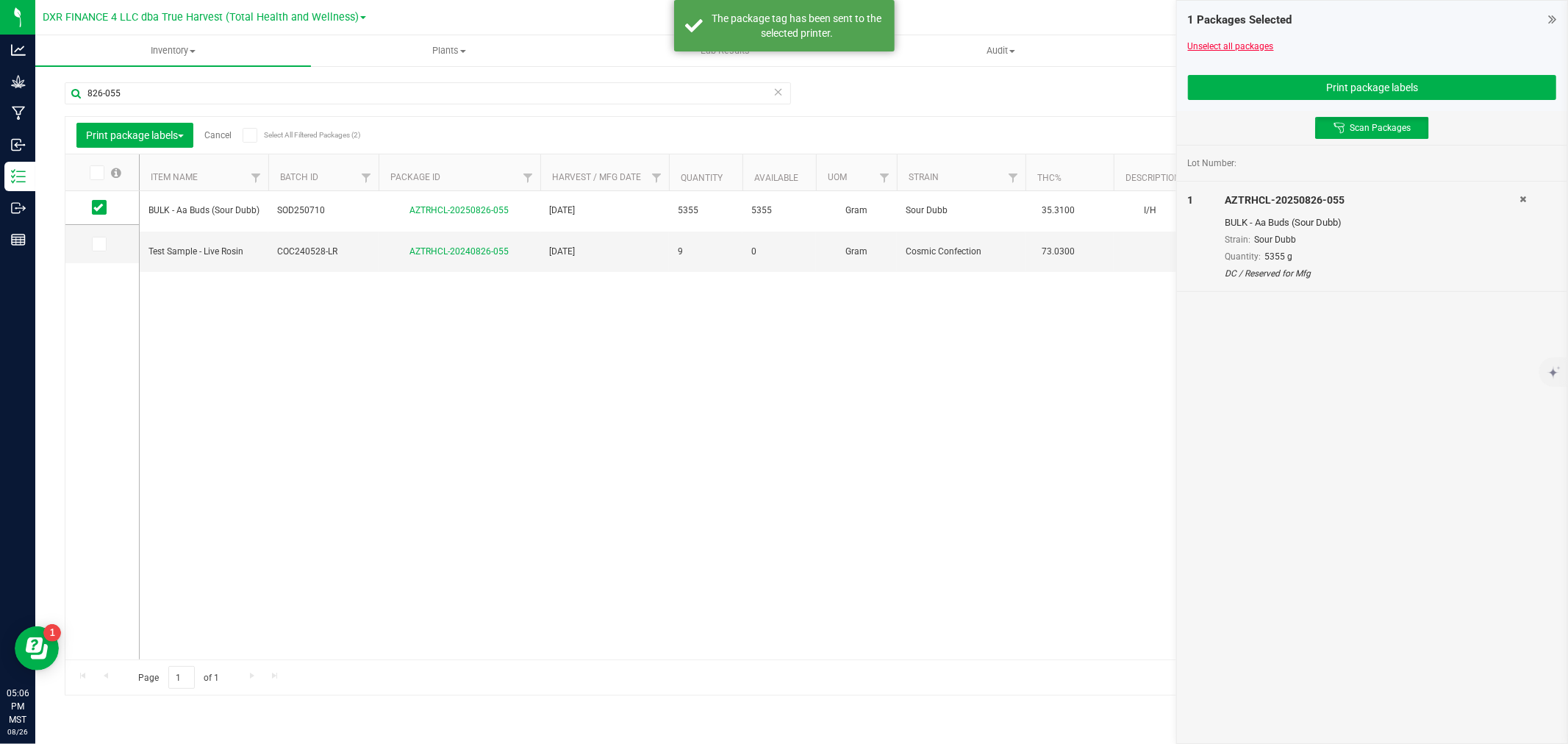
click at [1258, 44] on link "Unselect all packages" at bounding box center [1231, 45] width 86 height 10
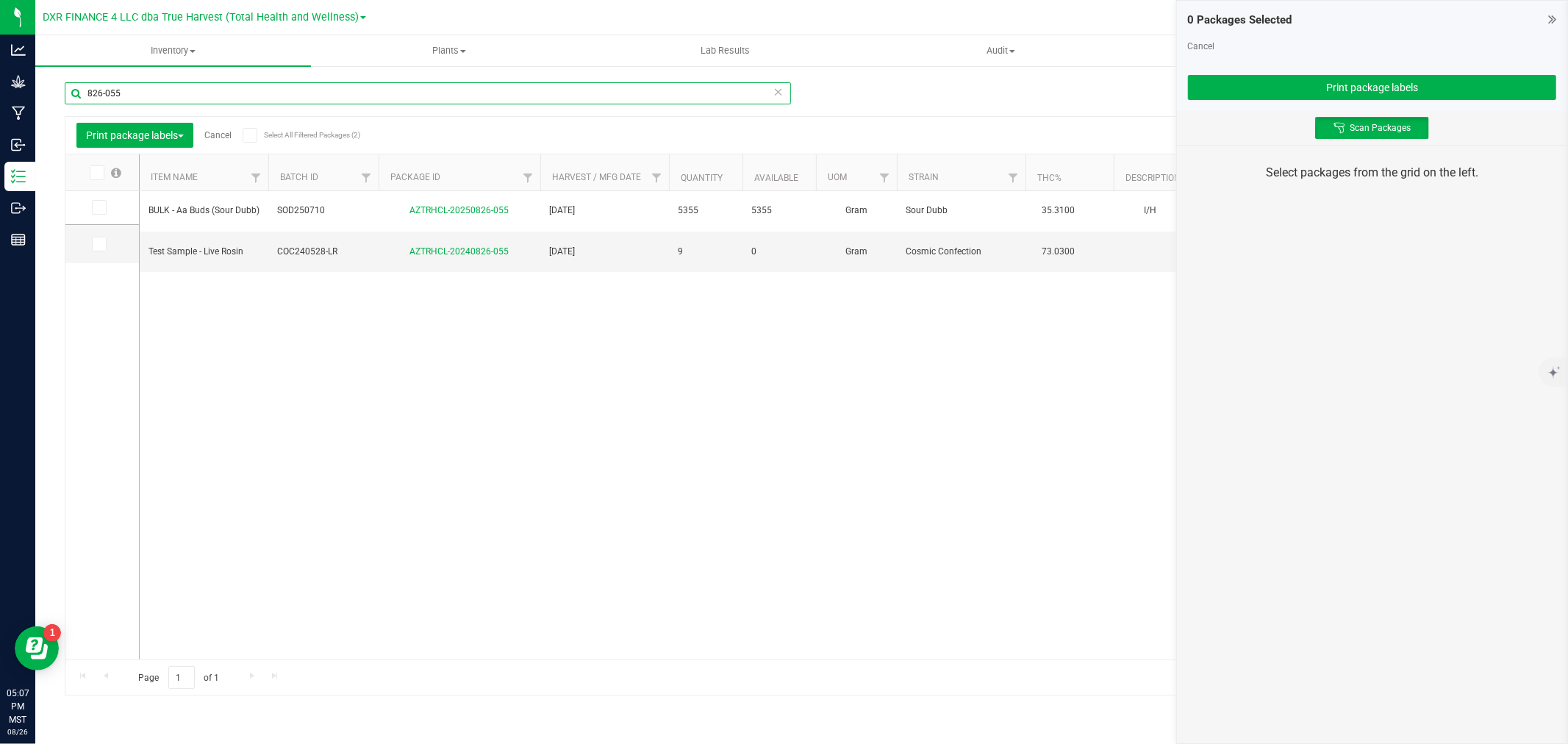
click at [126, 98] on input "826-055" at bounding box center [428, 93] width 726 height 22
click at [101, 207] on icon at bounding box center [98, 207] width 10 height 0
click at [0, 0] on input "checkbox" at bounding box center [0, 0] width 0 height 0
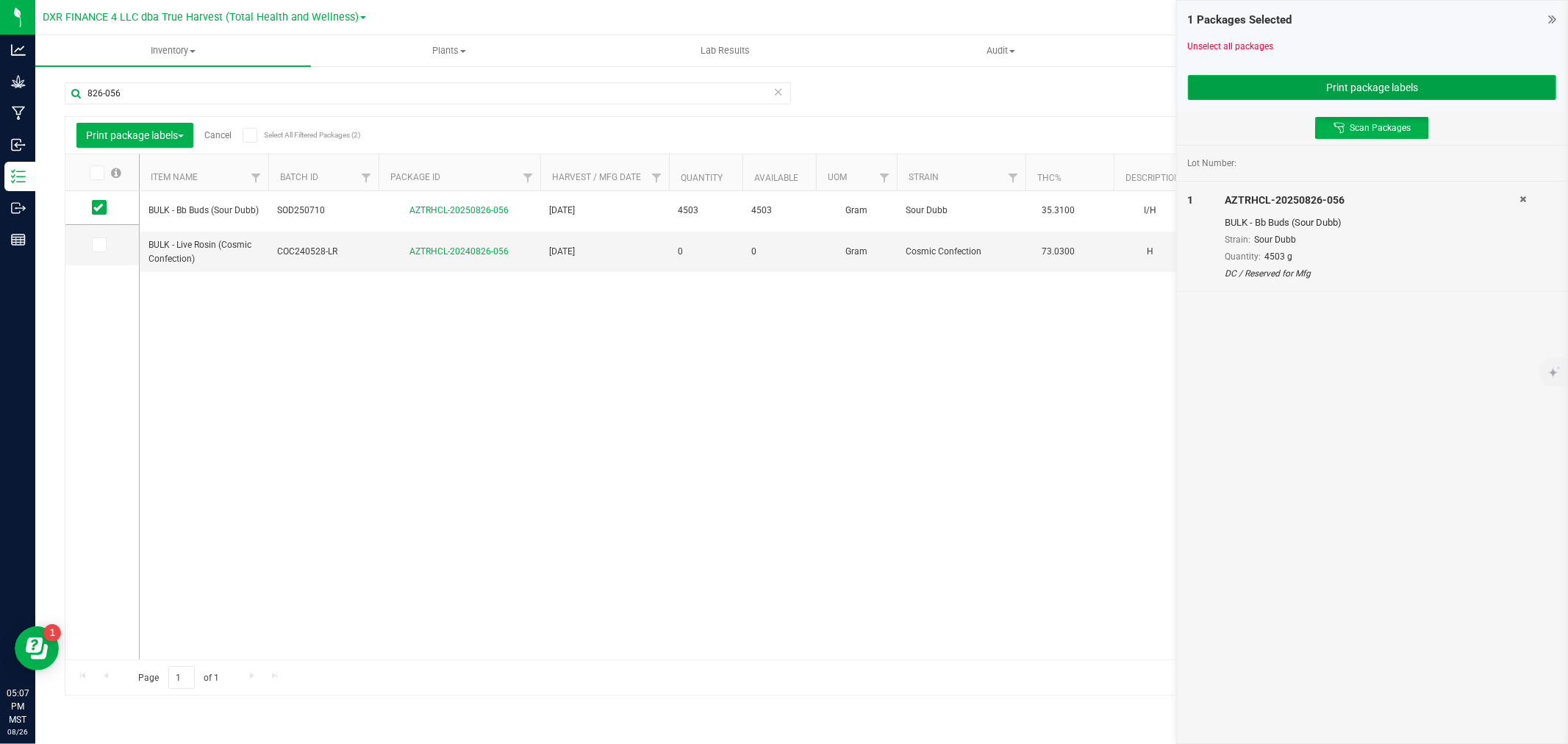
click at [1371, 79] on button "Print package labels" at bounding box center [1372, 86] width 369 height 25
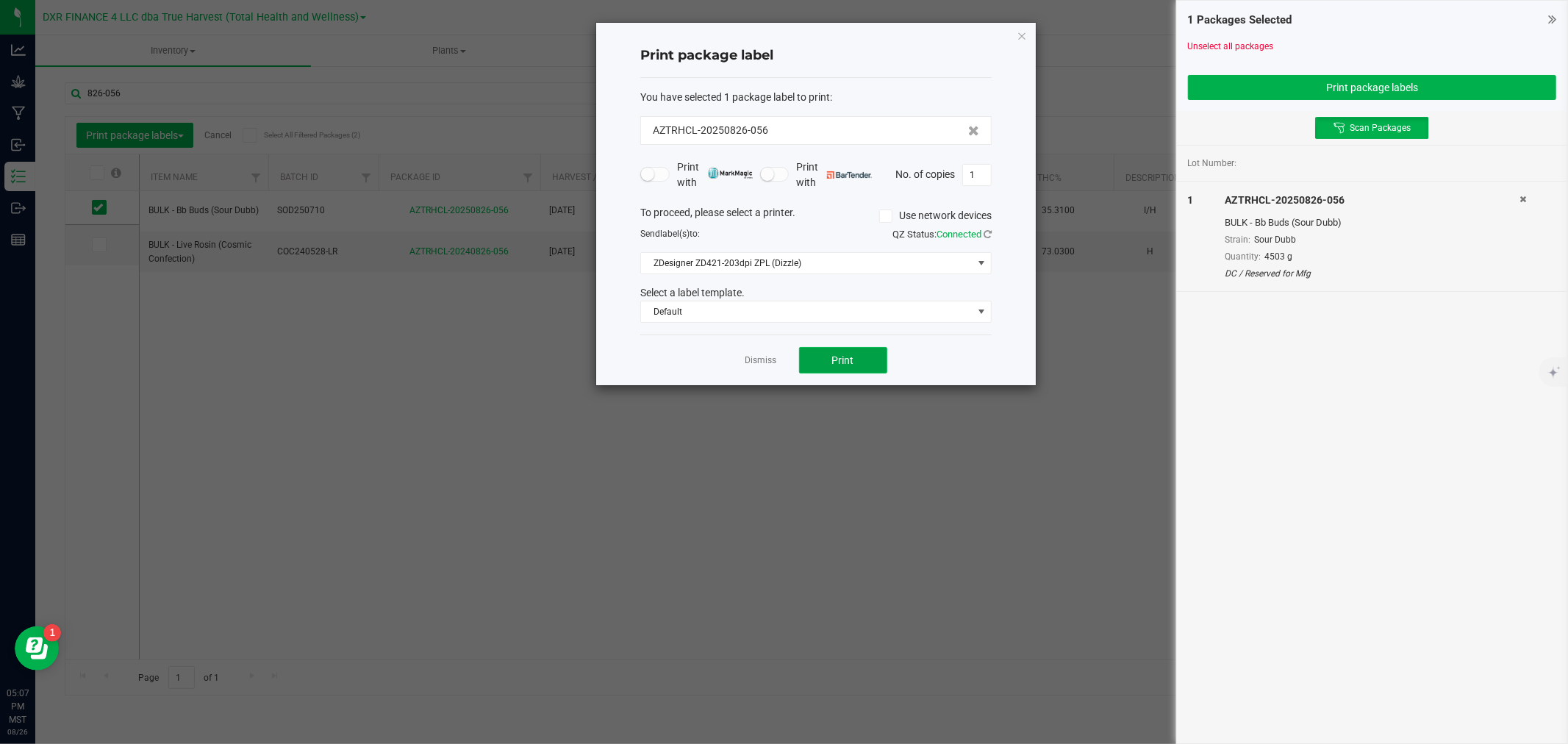
click at [817, 354] on button "Print" at bounding box center [843, 359] width 88 height 26
click at [764, 360] on link "Dismiss" at bounding box center [761, 360] width 32 height 13
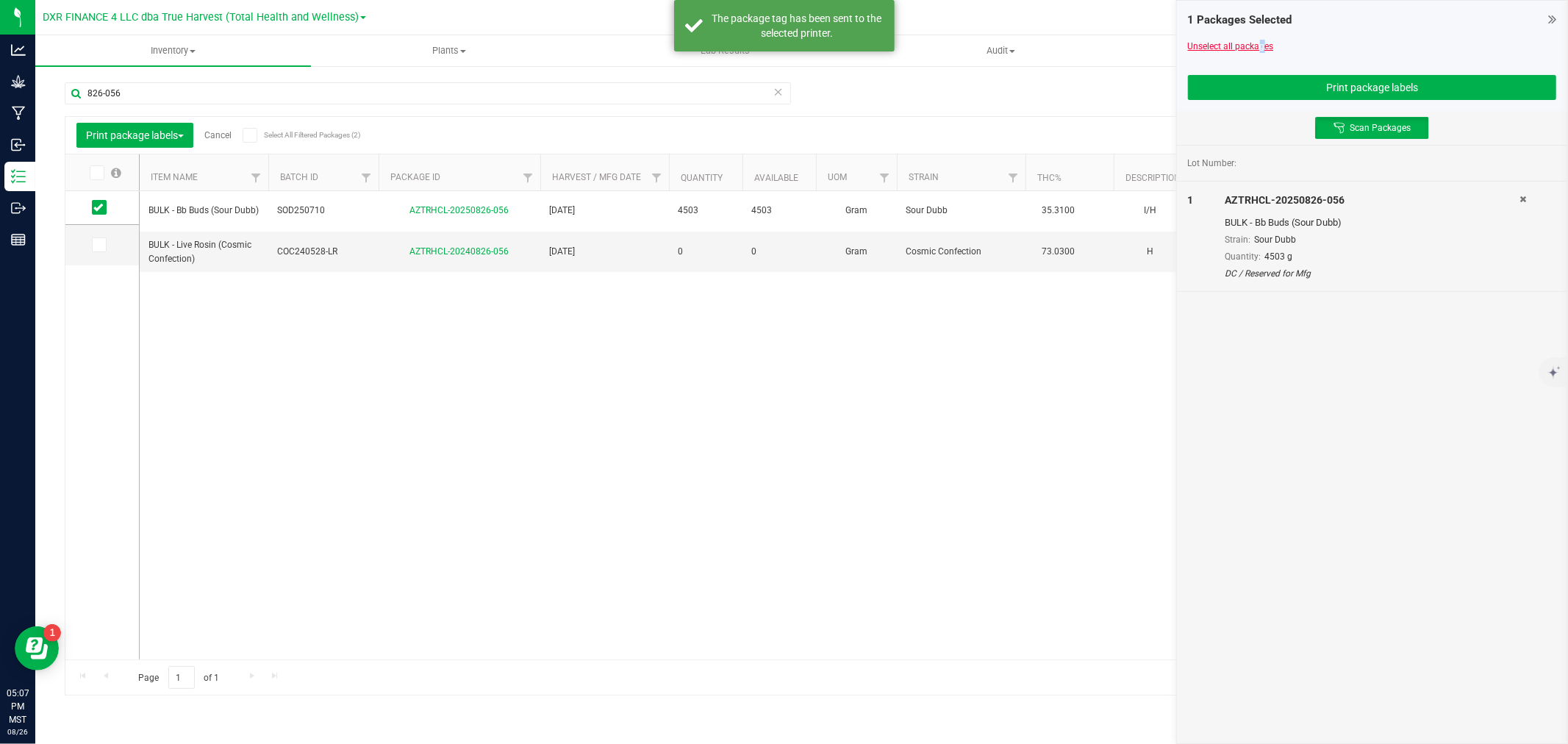
click at [1254, 41] on link "Unselect all packages" at bounding box center [1231, 45] width 86 height 10
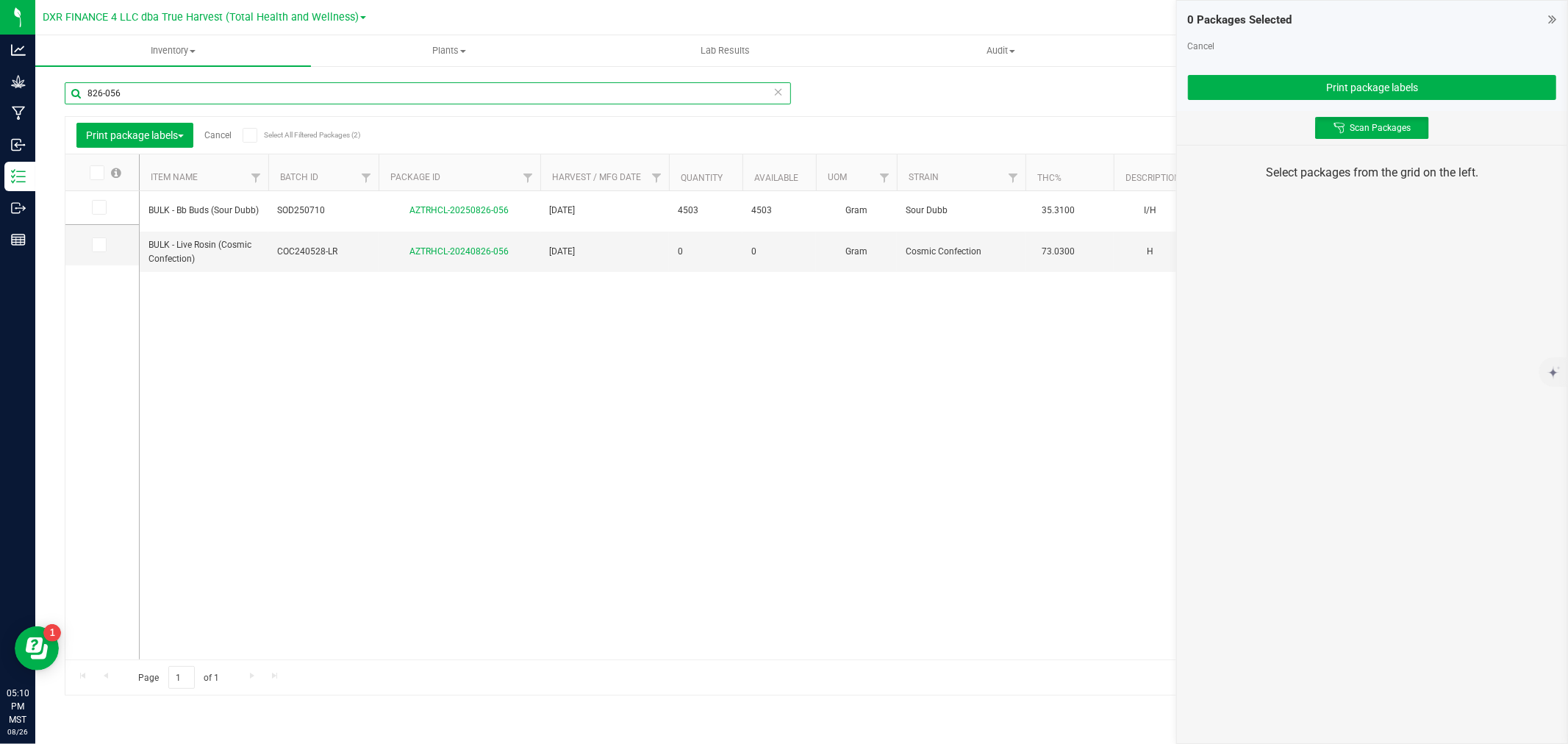
click at [488, 90] on input "826-056" at bounding box center [428, 93] width 726 height 22
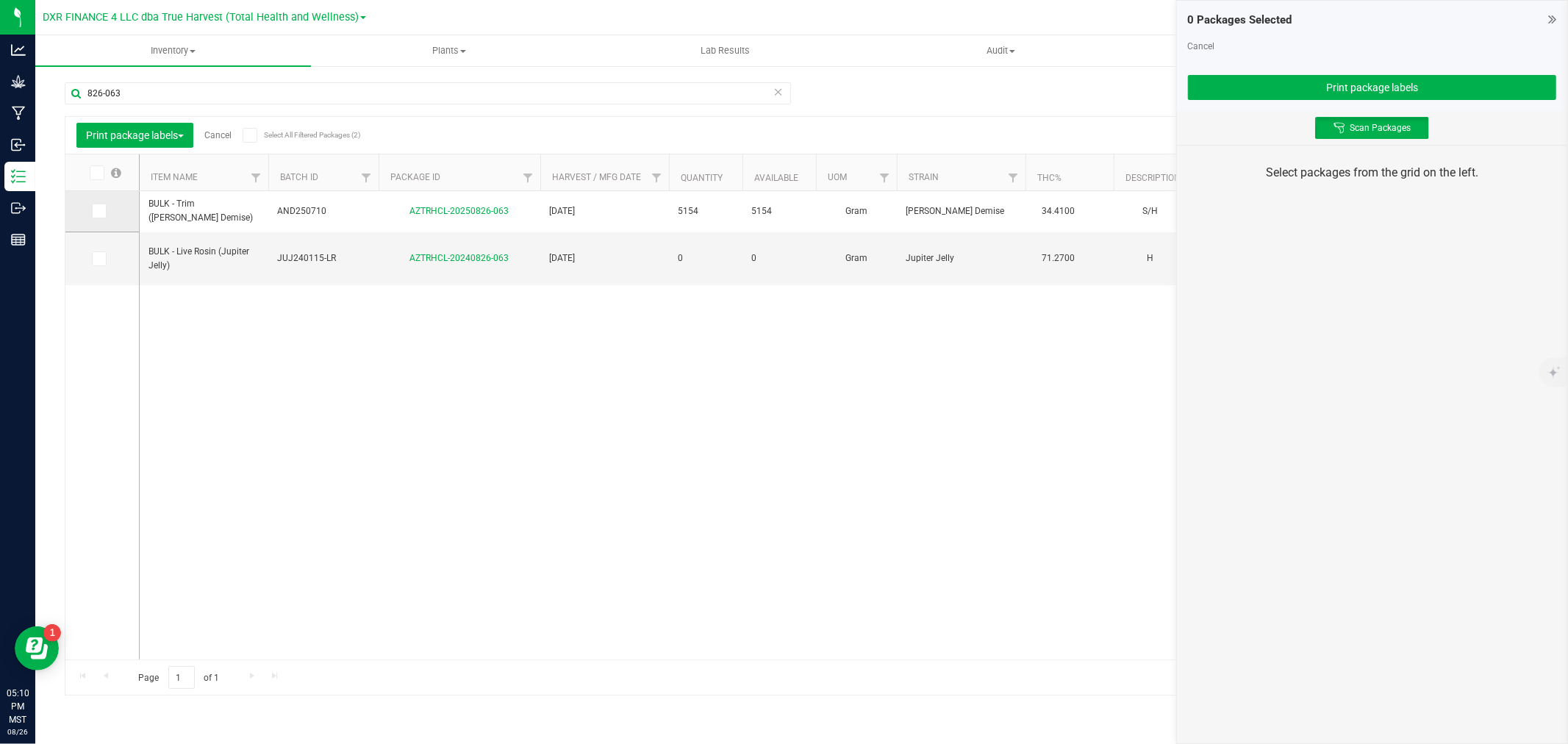
click at [101, 211] on icon at bounding box center [98, 211] width 10 height 0
click at [0, 0] on input "checkbox" at bounding box center [0, 0] width 0 height 0
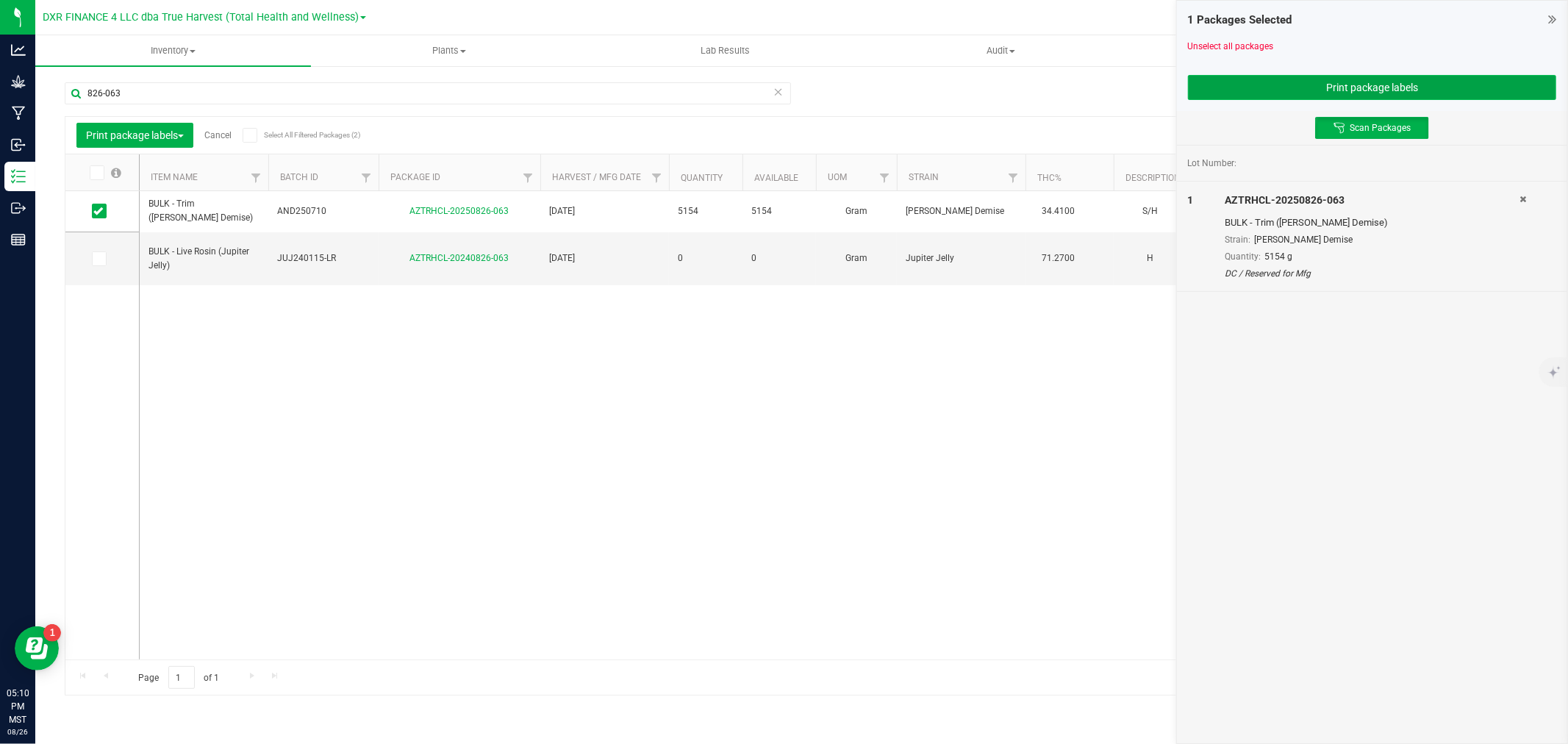
click at [1353, 89] on button "Print package labels" at bounding box center [1372, 86] width 369 height 25
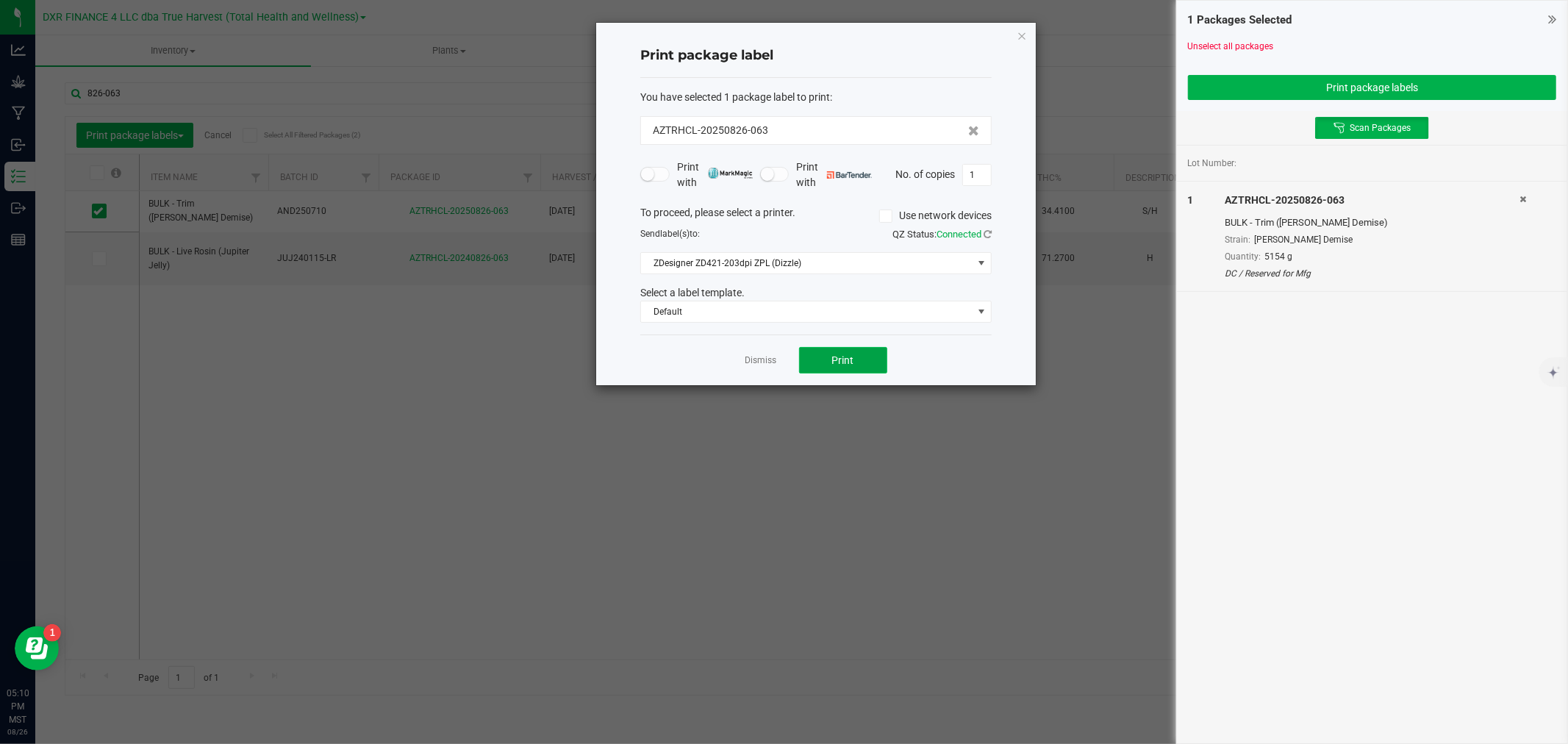
click at [865, 357] on button "Print" at bounding box center [843, 359] width 88 height 26
click at [765, 358] on link "Dismiss" at bounding box center [761, 360] width 32 height 13
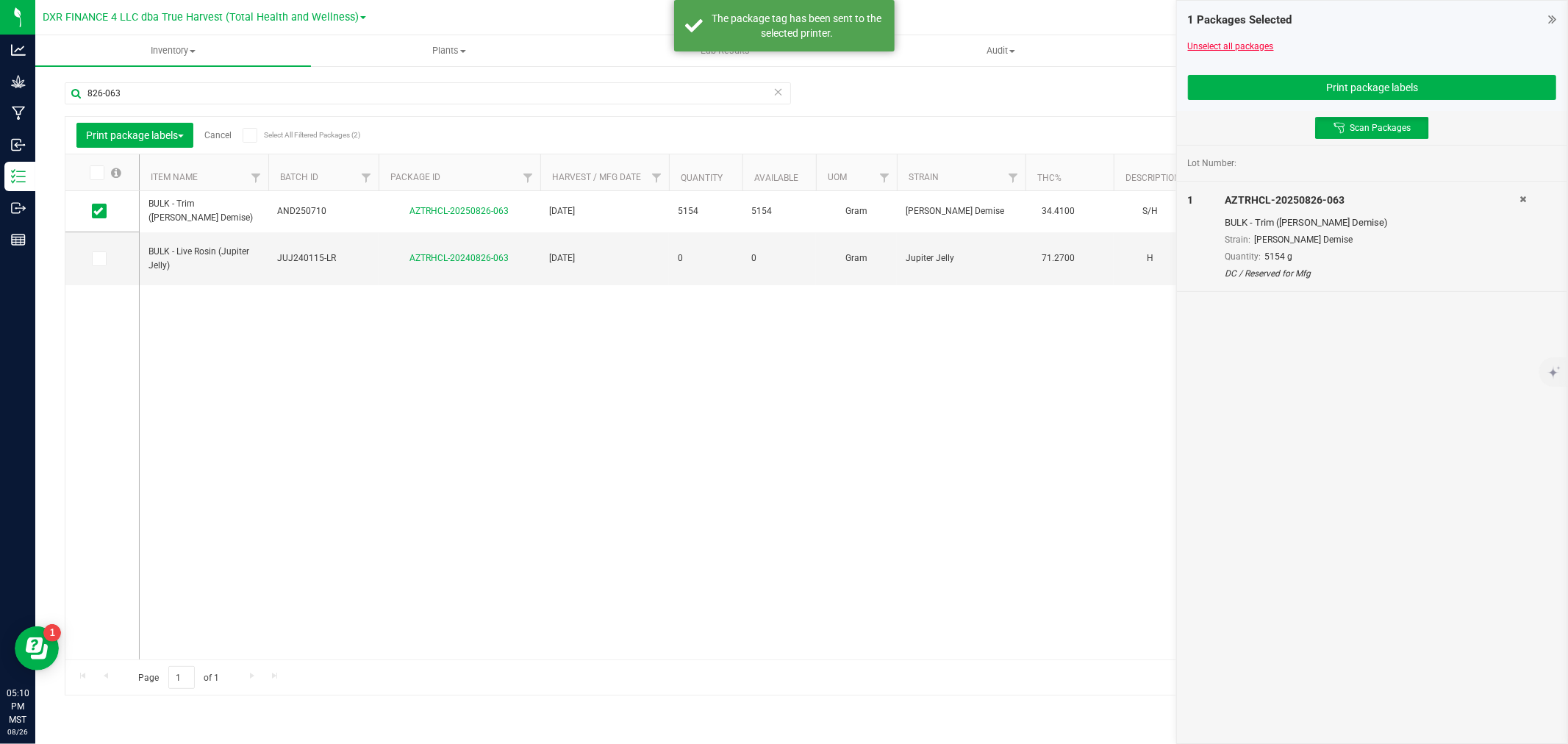
click at [1199, 48] on link "Unselect all packages" at bounding box center [1231, 45] width 86 height 10
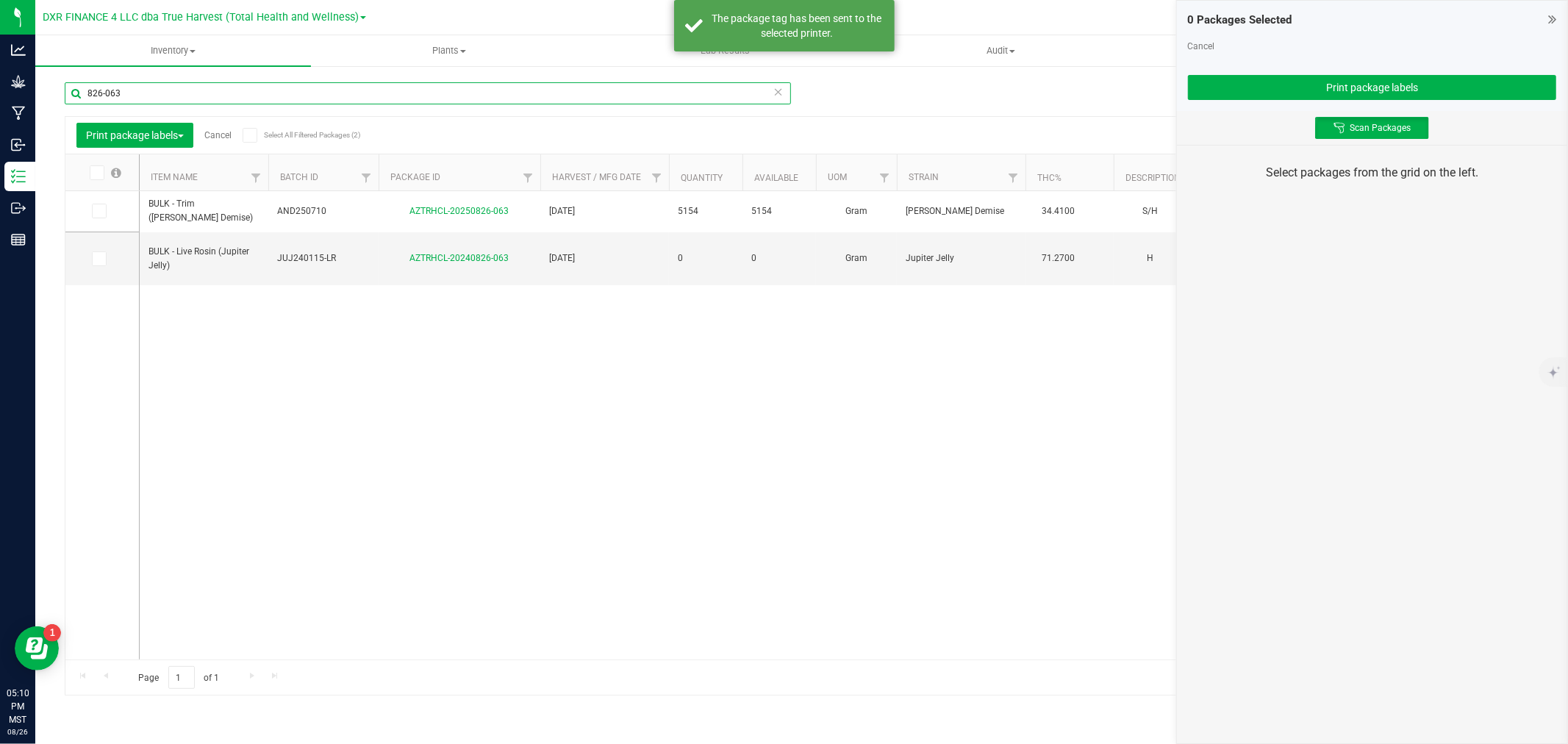
click at [342, 100] on input "826-063" at bounding box center [428, 93] width 726 height 22
click at [363, 72] on div "826-063" at bounding box center [433, 93] width 737 height 47
click at [354, 103] on input "826-063" at bounding box center [428, 93] width 726 height 22
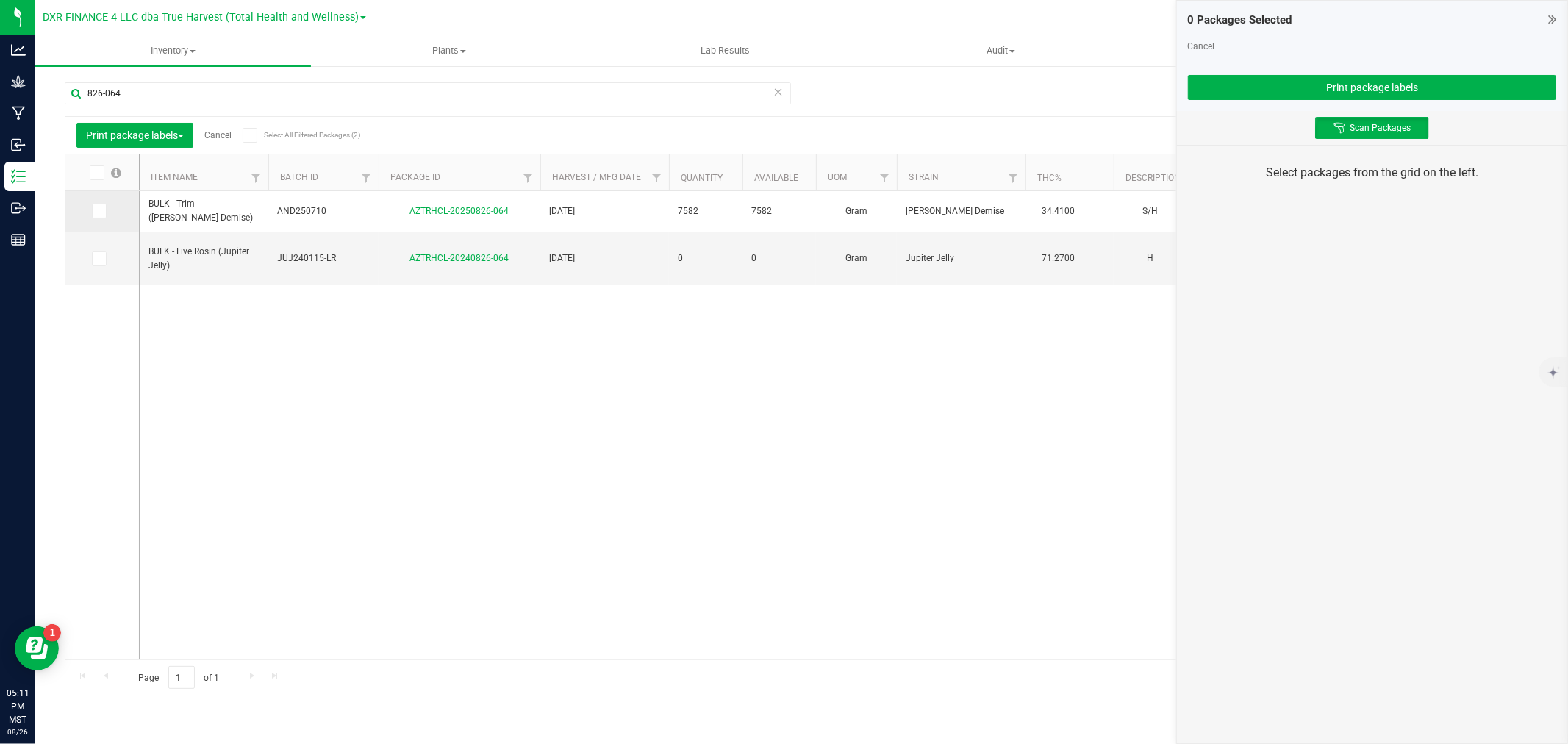
click at [100, 211] on icon at bounding box center [98, 211] width 10 height 0
click at [0, 0] on input "checkbox" at bounding box center [0, 0] width 0 height 0
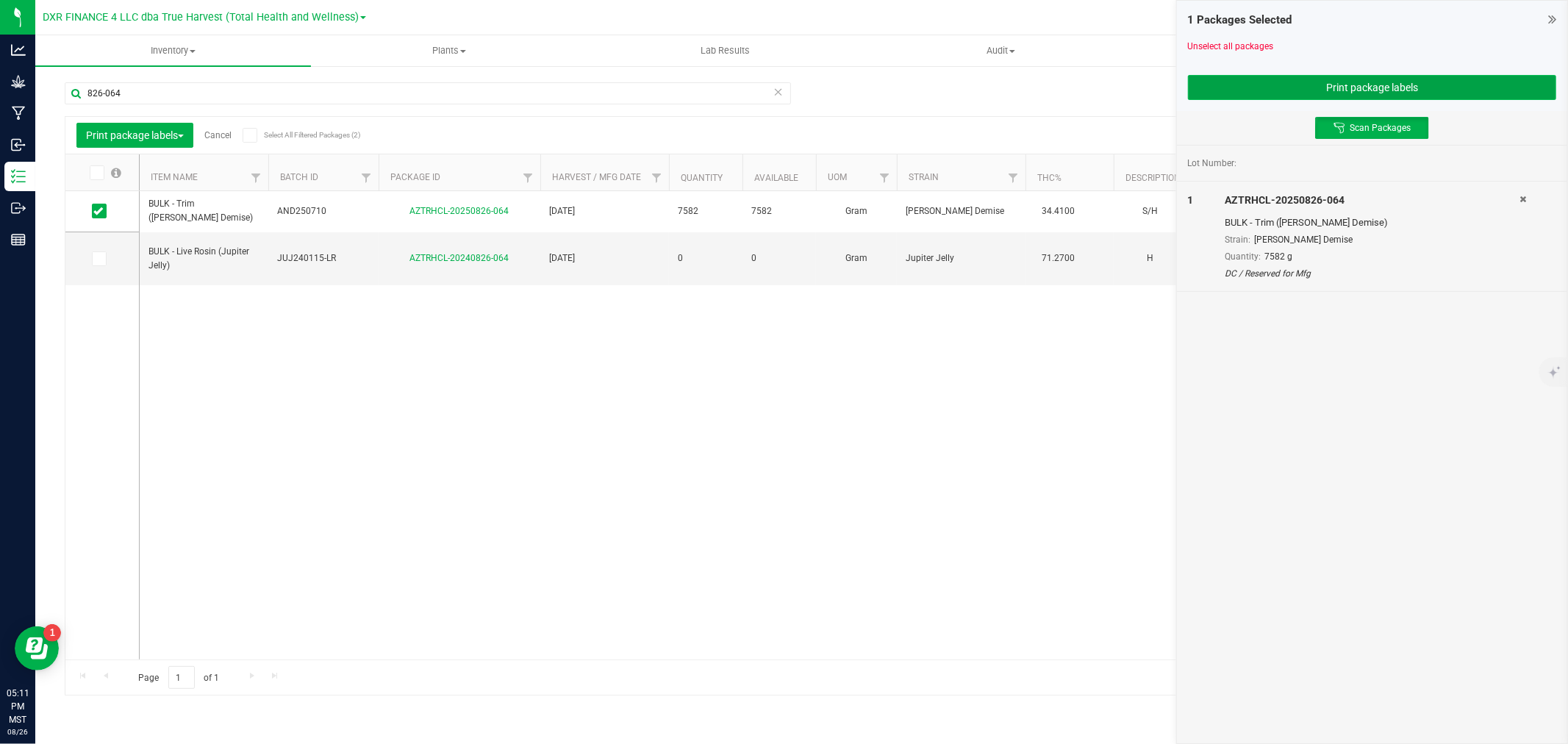
click at [1370, 79] on button "Print package labels" at bounding box center [1372, 86] width 369 height 25
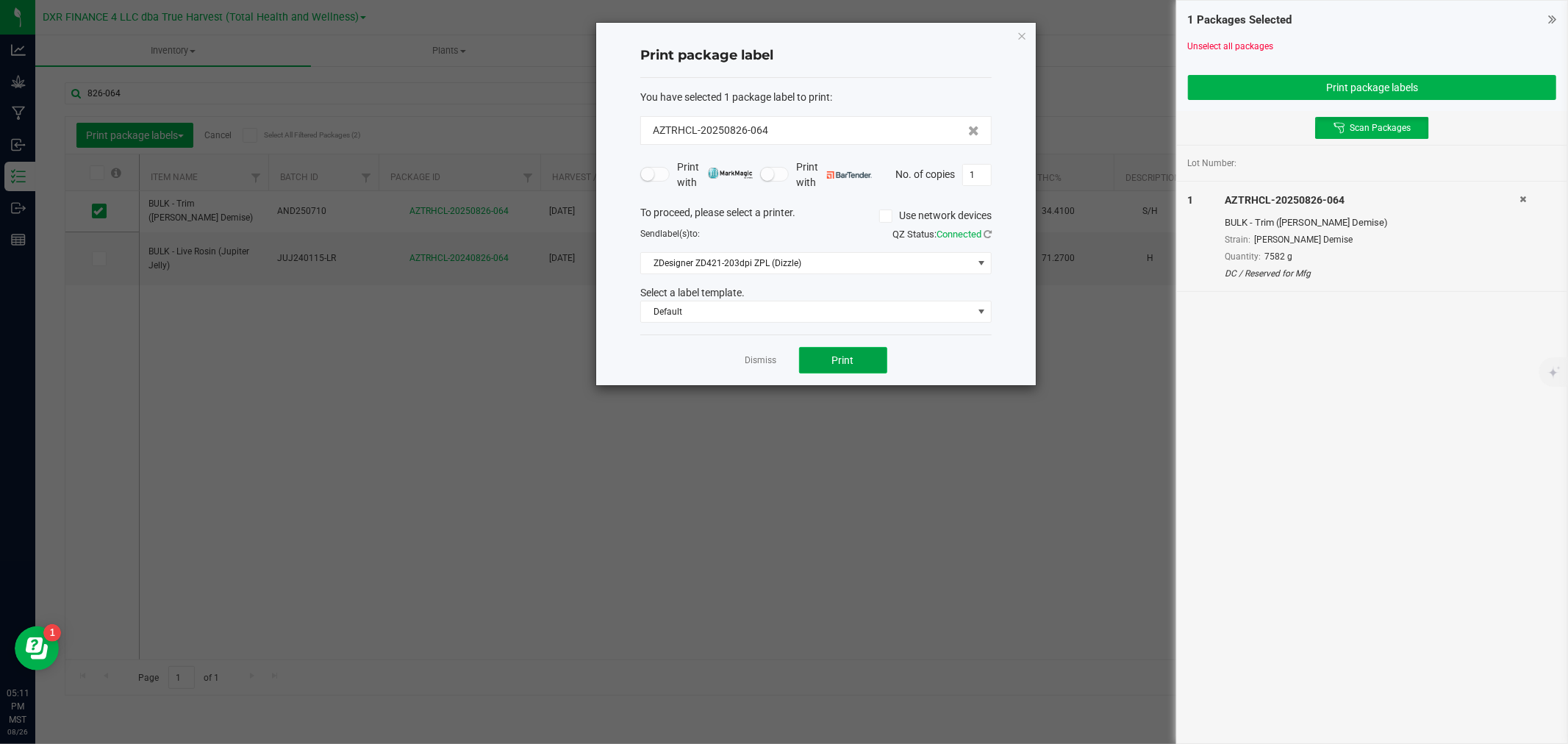
click at [836, 361] on span "Print" at bounding box center [844, 359] width 22 height 12
click at [757, 357] on link "Dismiss" at bounding box center [761, 360] width 32 height 13
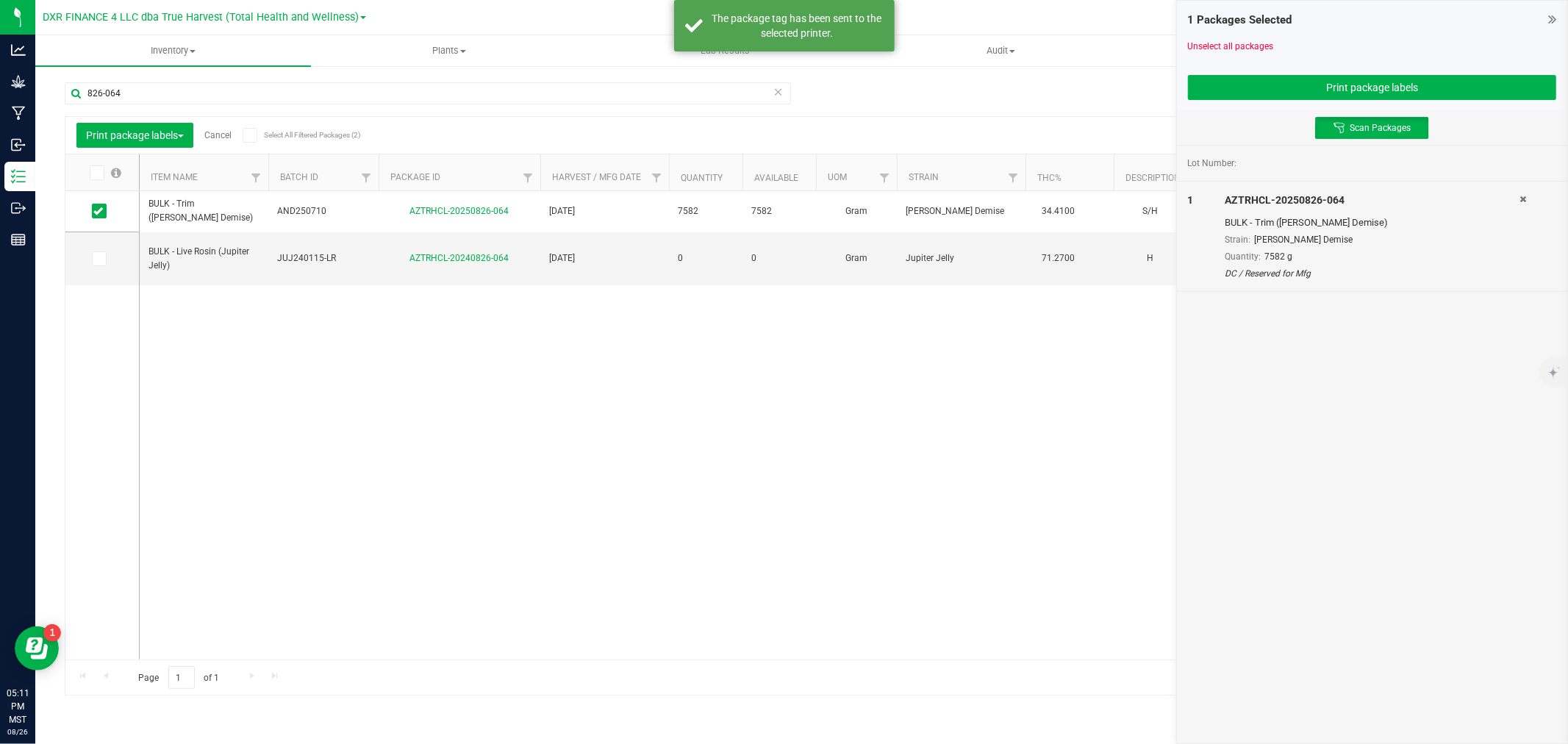
click at [1219, 40] on div "Unselect all packages" at bounding box center [1372, 46] width 369 height 14
click at [1217, 49] on link "Unselect all packages" at bounding box center [1231, 45] width 86 height 10
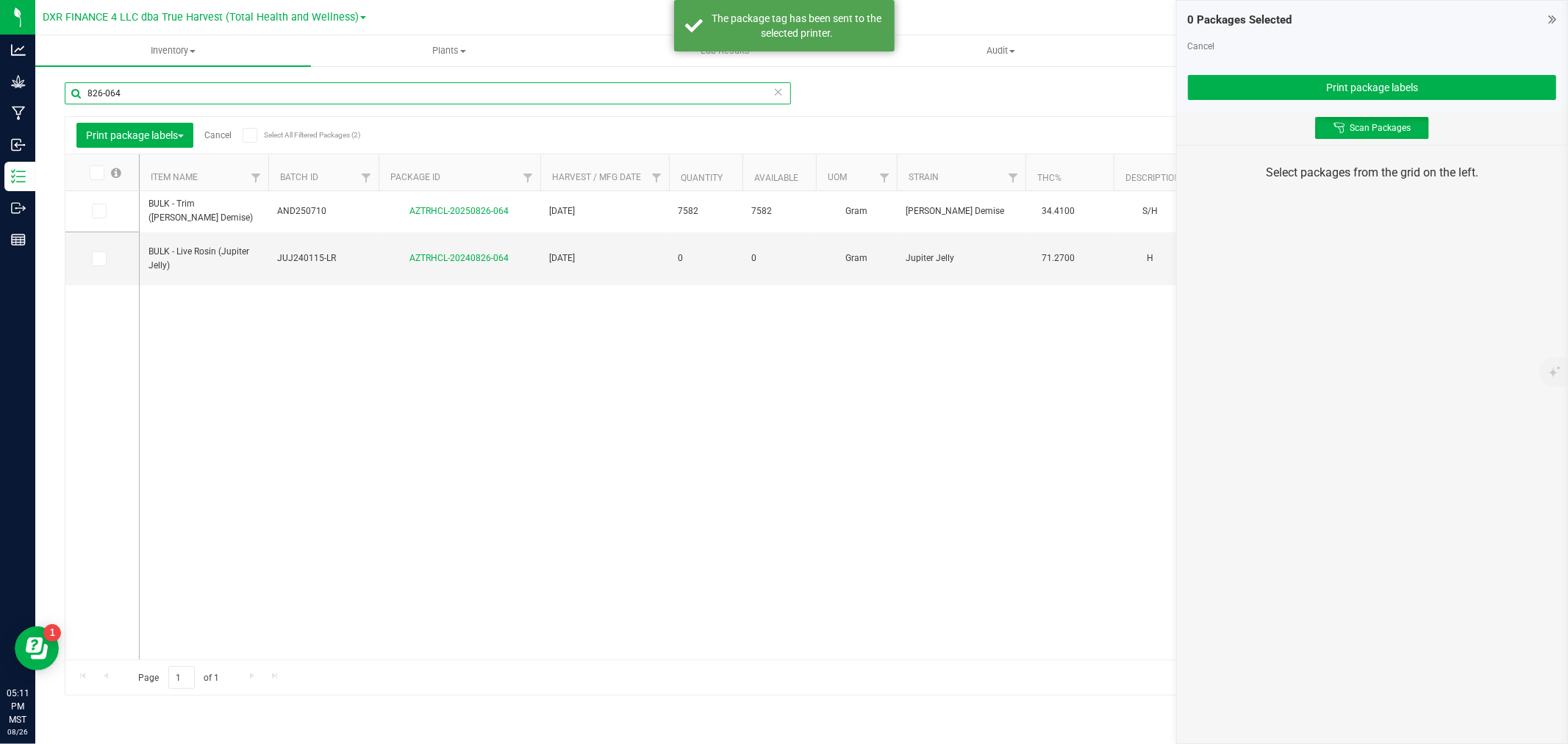
click at [266, 93] on input "826-064" at bounding box center [428, 93] width 726 height 22
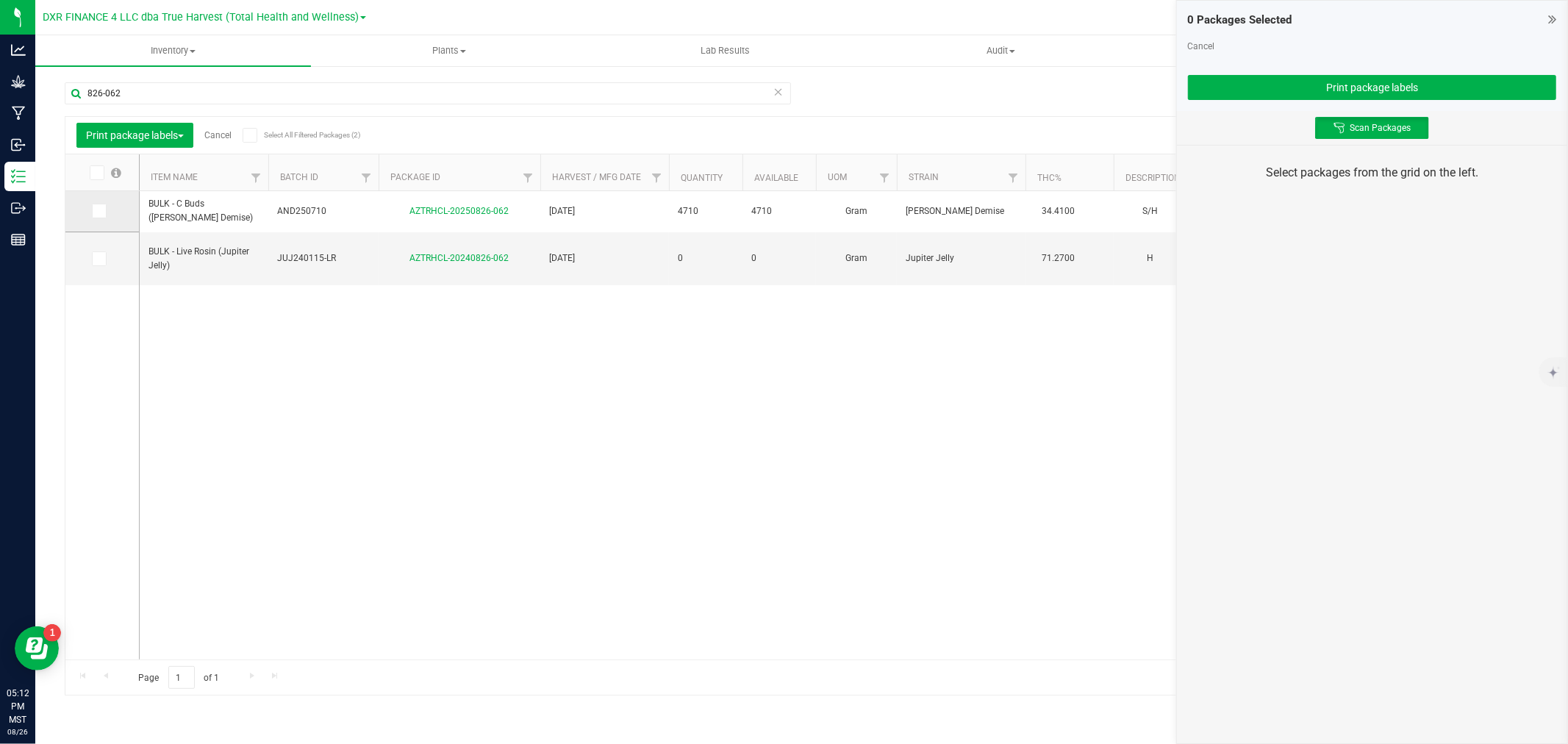
click at [94, 211] on icon at bounding box center [98, 211] width 10 height 0
click at [0, 0] on input "checkbox" at bounding box center [0, 0] width 0 height 0
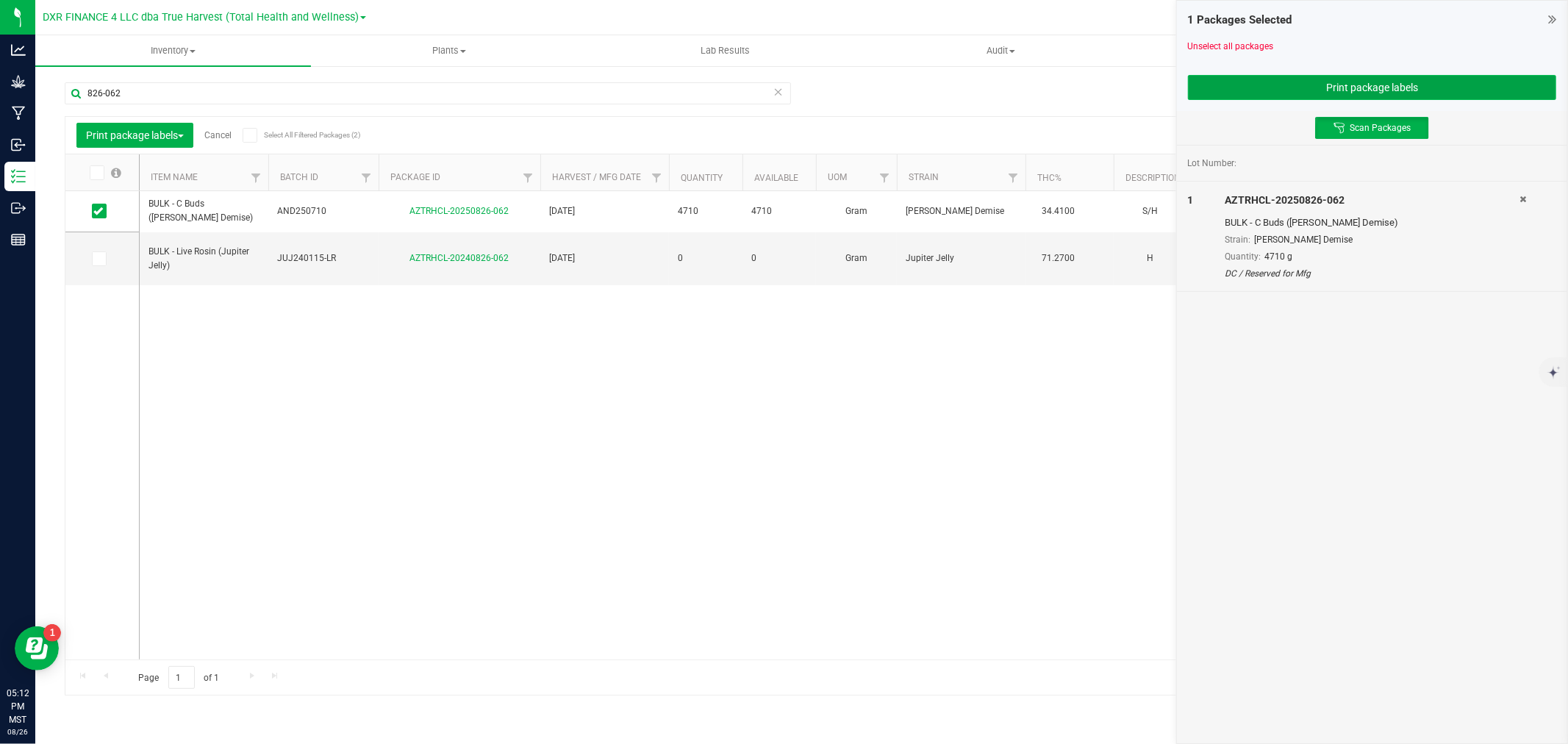
click at [1239, 75] on button "Print package labels" at bounding box center [1372, 86] width 369 height 25
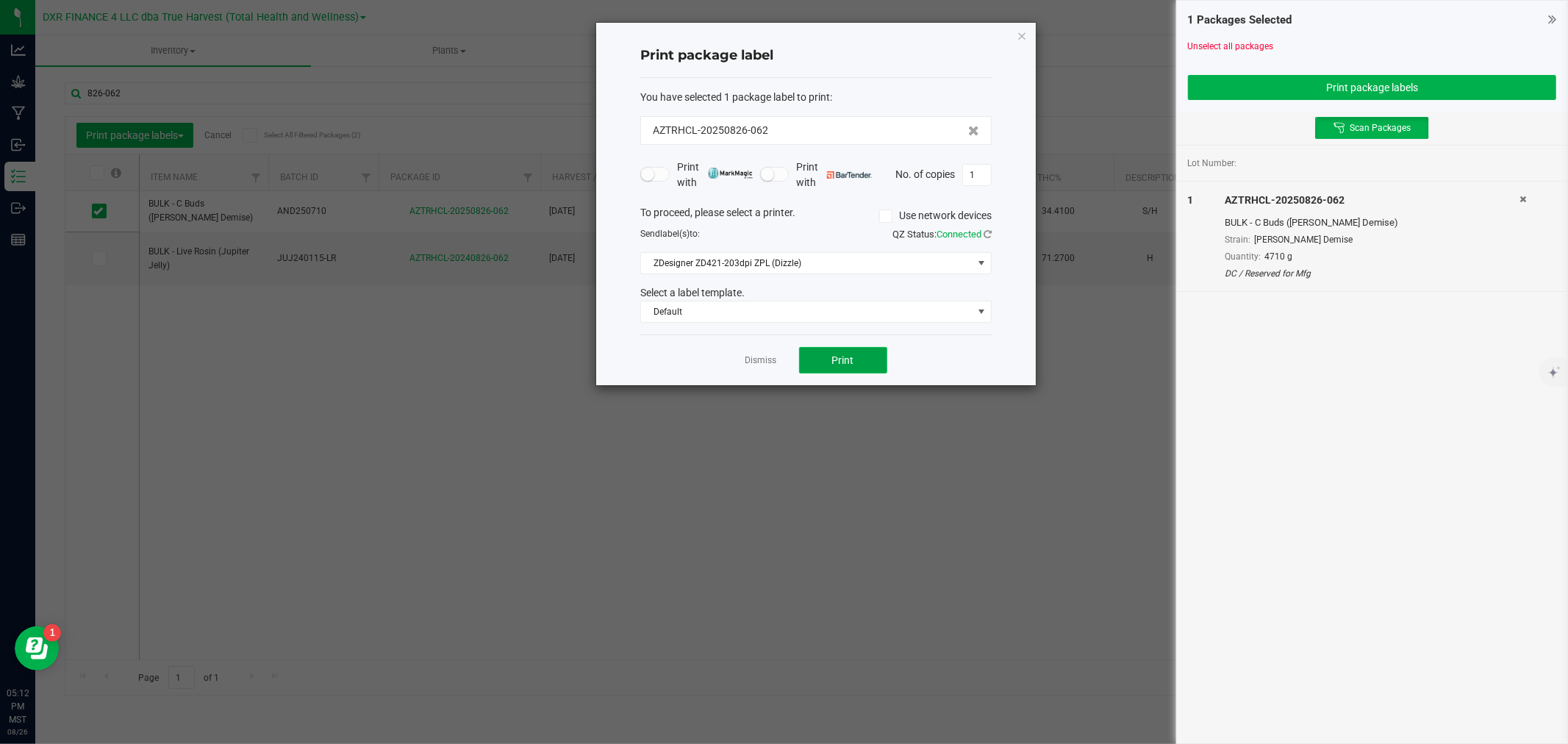
click at [822, 364] on button "Print" at bounding box center [843, 359] width 88 height 26
click at [765, 361] on link "Dismiss" at bounding box center [761, 360] width 32 height 13
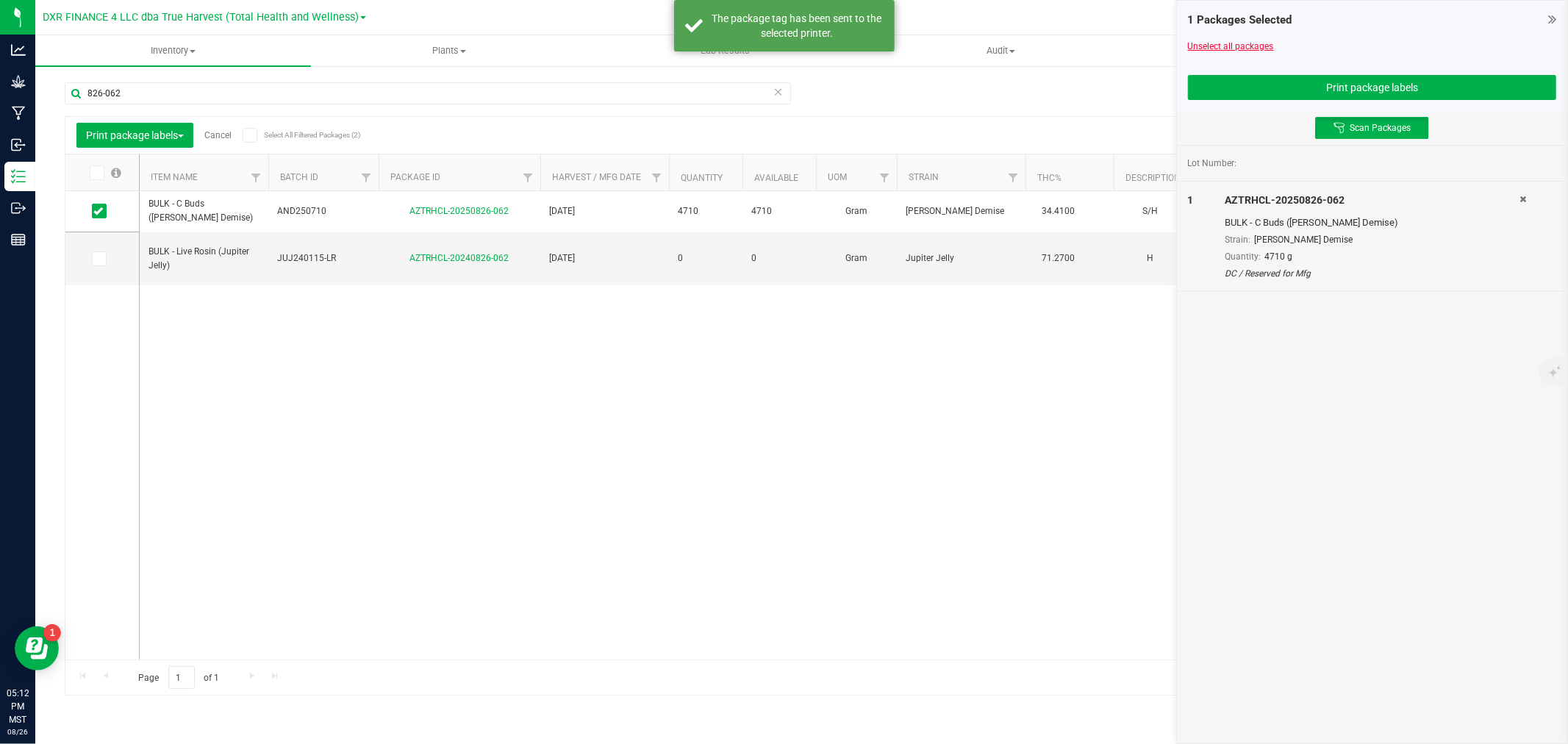
click at [1267, 41] on link "Unselect all packages" at bounding box center [1231, 45] width 86 height 10
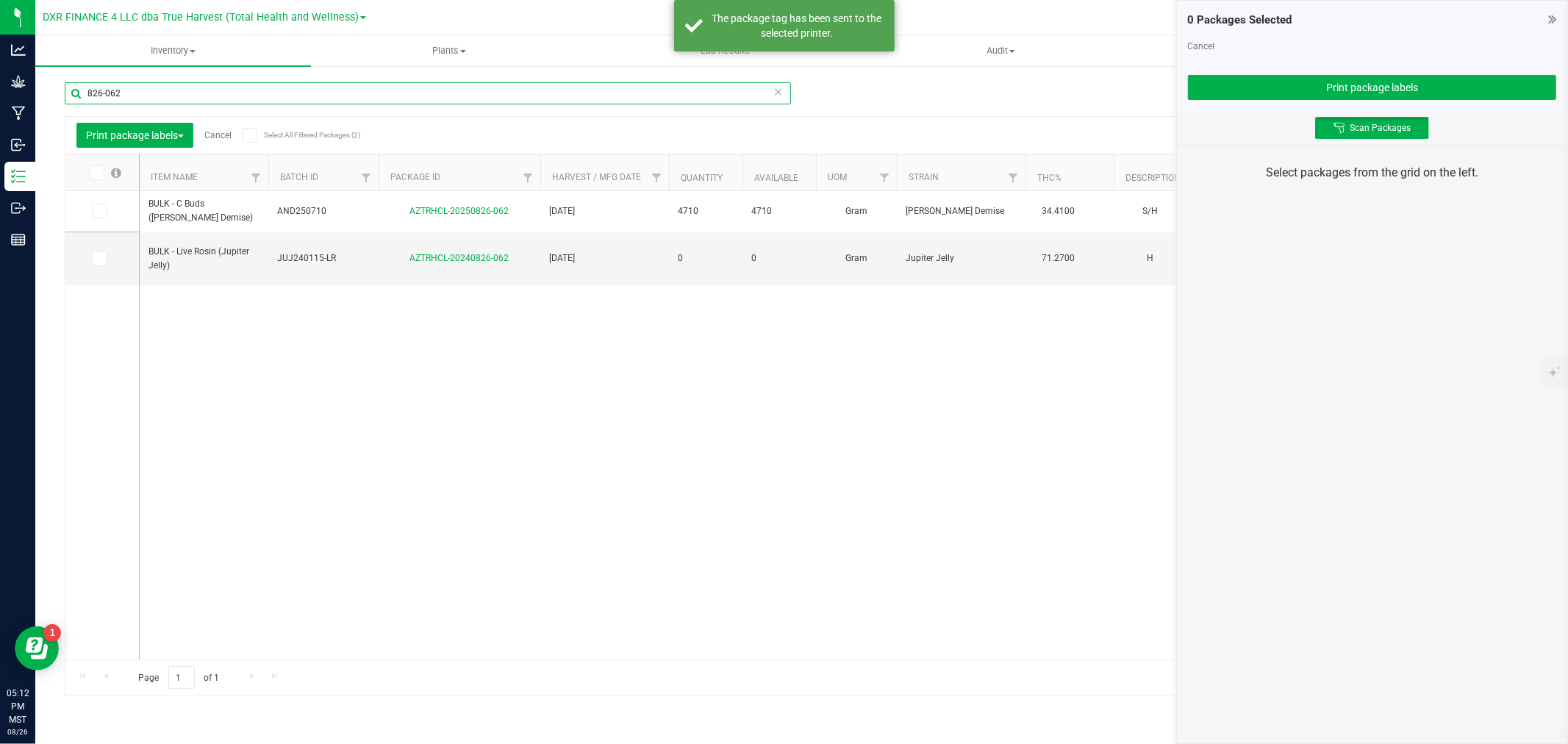
click at [454, 100] on input "826-062" at bounding box center [428, 93] width 726 height 22
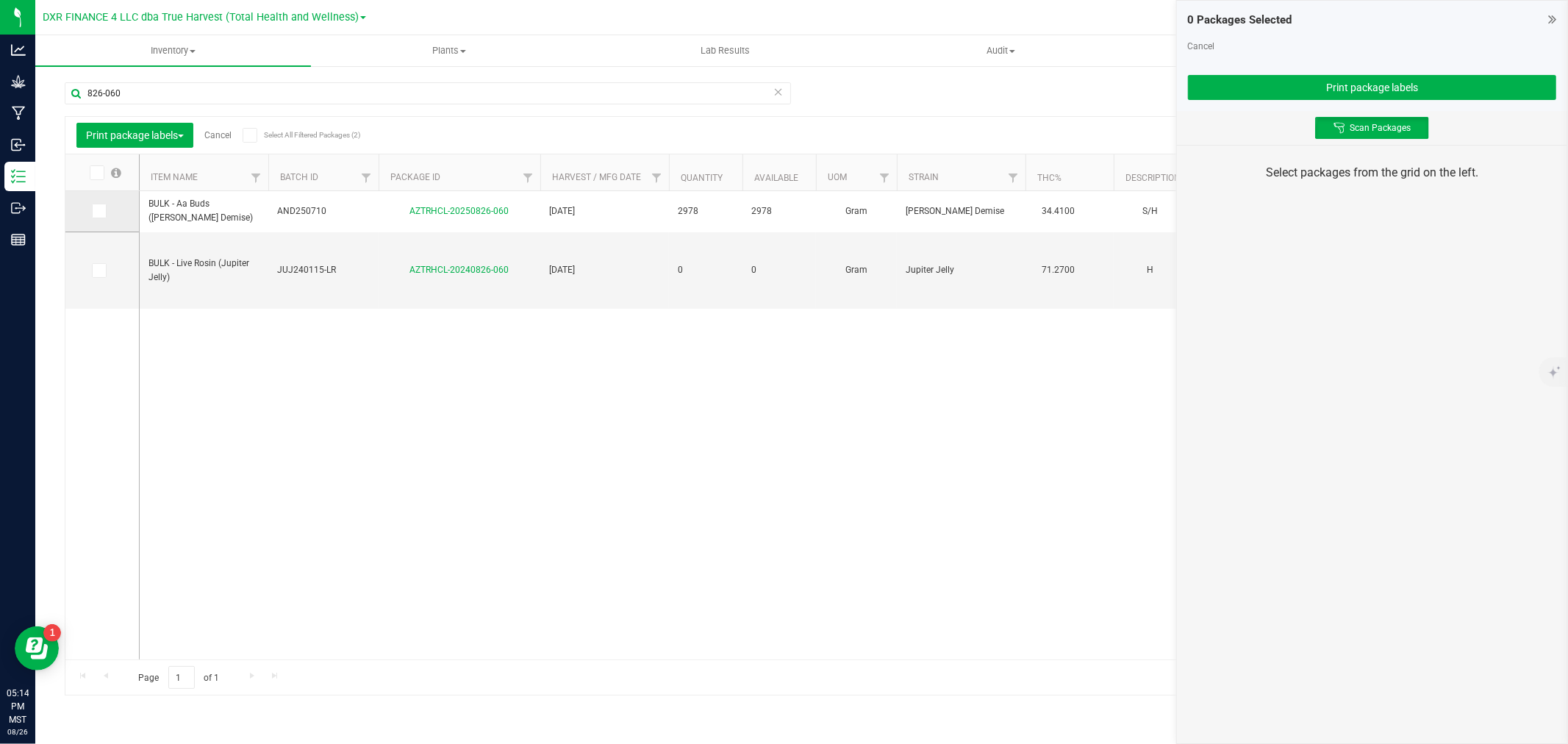
click at [94, 204] on span at bounding box center [99, 211] width 15 height 15
click at [0, 0] on input "checkbox" at bounding box center [0, 0] width 0 height 0
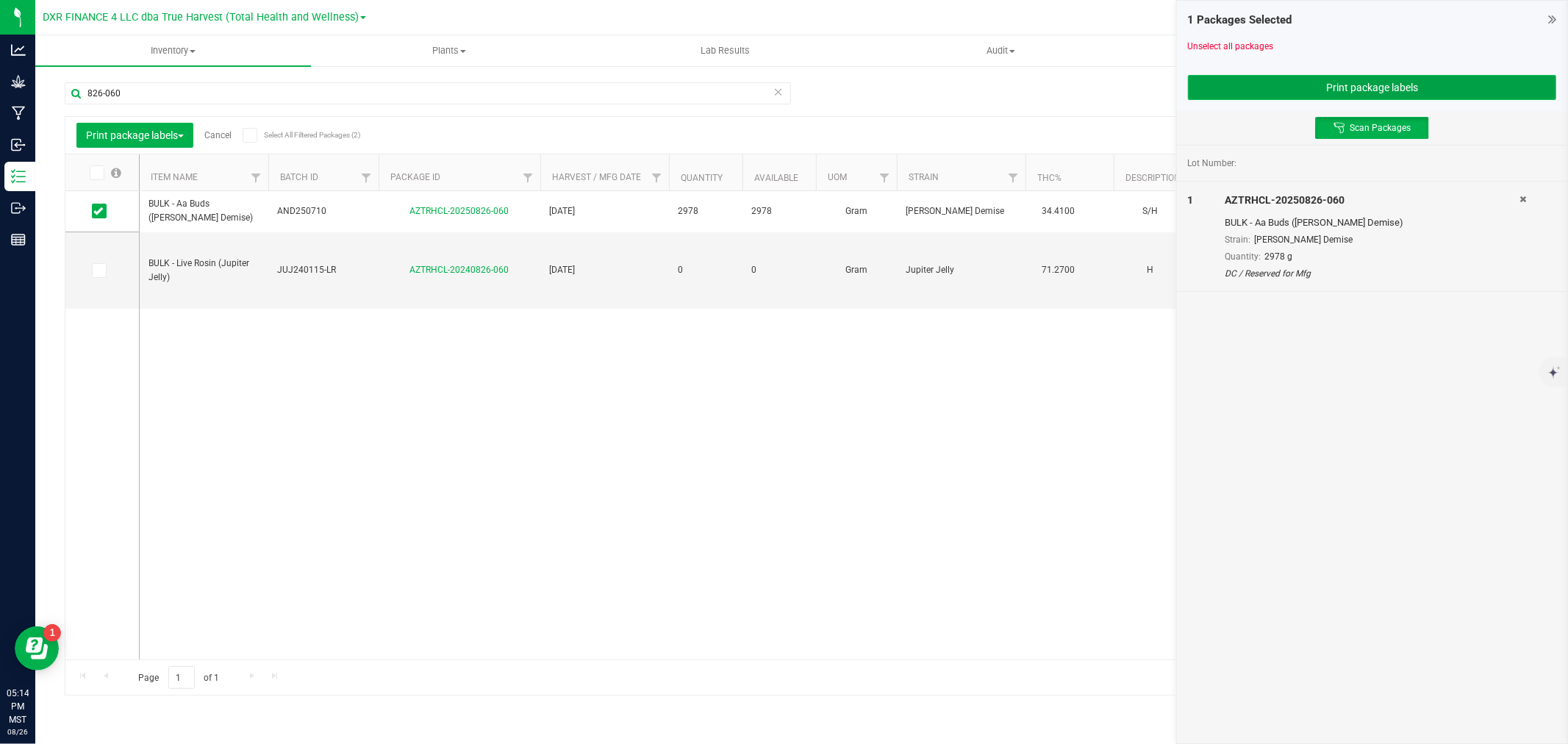
click at [1266, 90] on button "Print package labels" at bounding box center [1372, 86] width 369 height 25
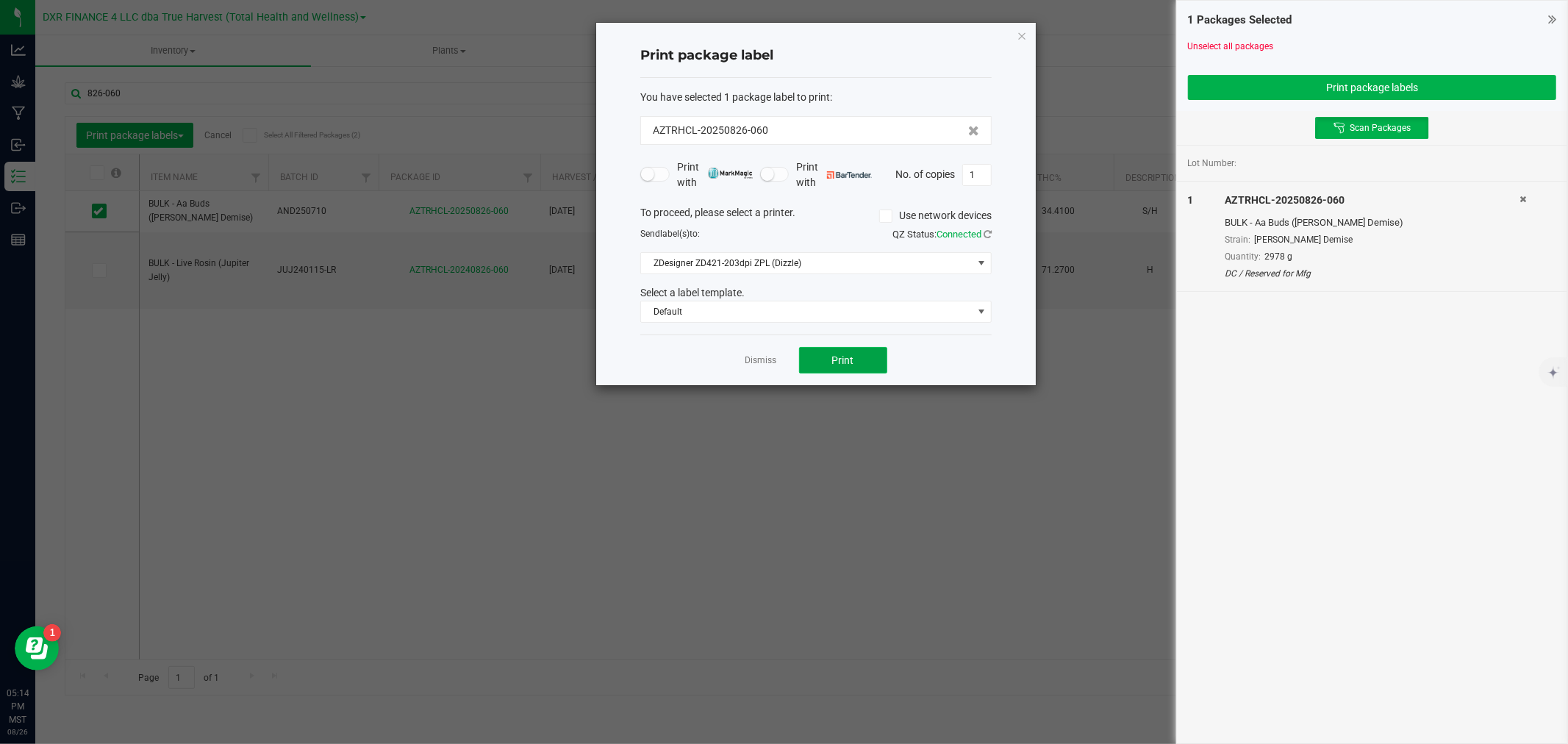
click at [859, 365] on button "Print" at bounding box center [843, 359] width 88 height 26
click at [759, 362] on link "Dismiss" at bounding box center [761, 360] width 32 height 13
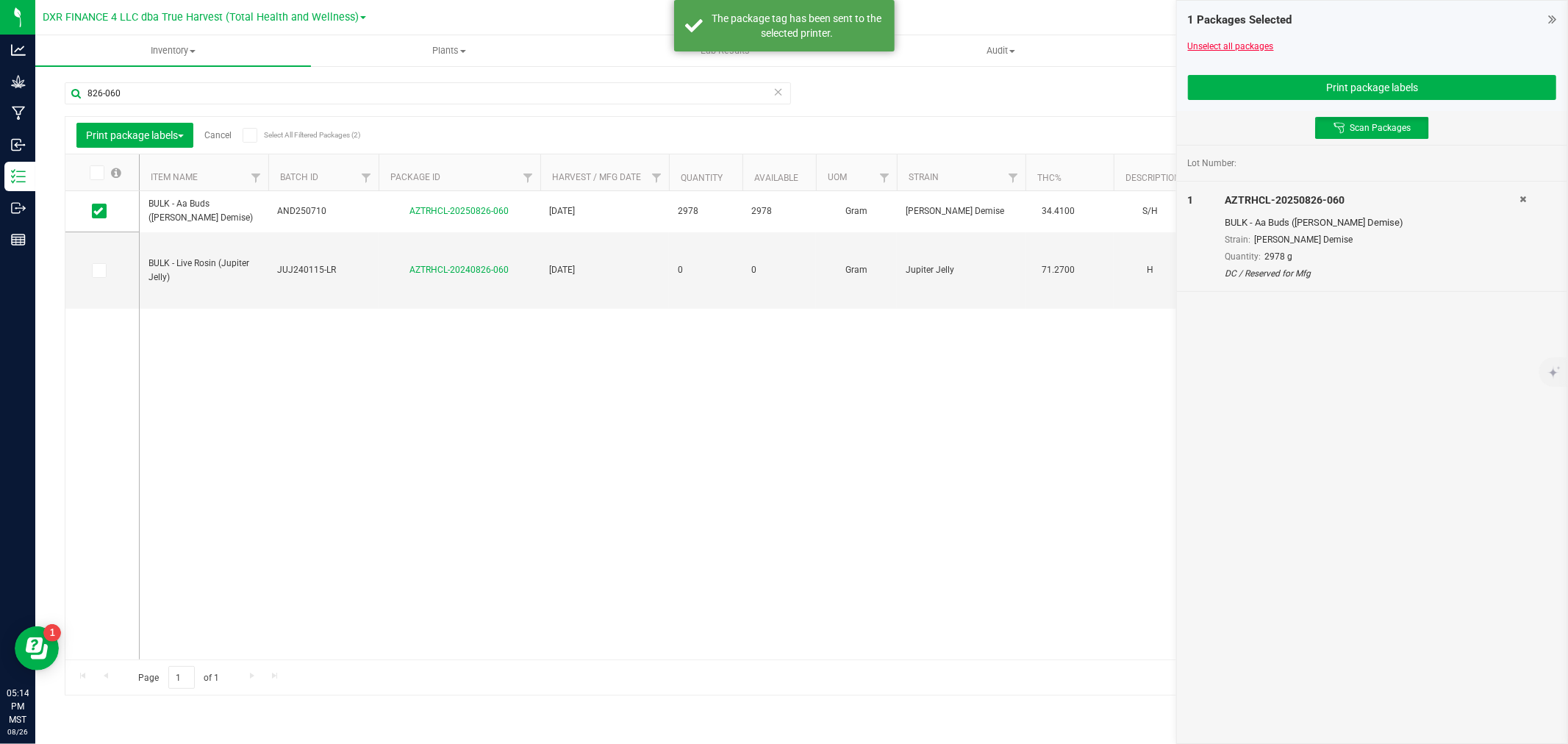
click at [1199, 46] on link "Unselect all packages" at bounding box center [1231, 45] width 86 height 10
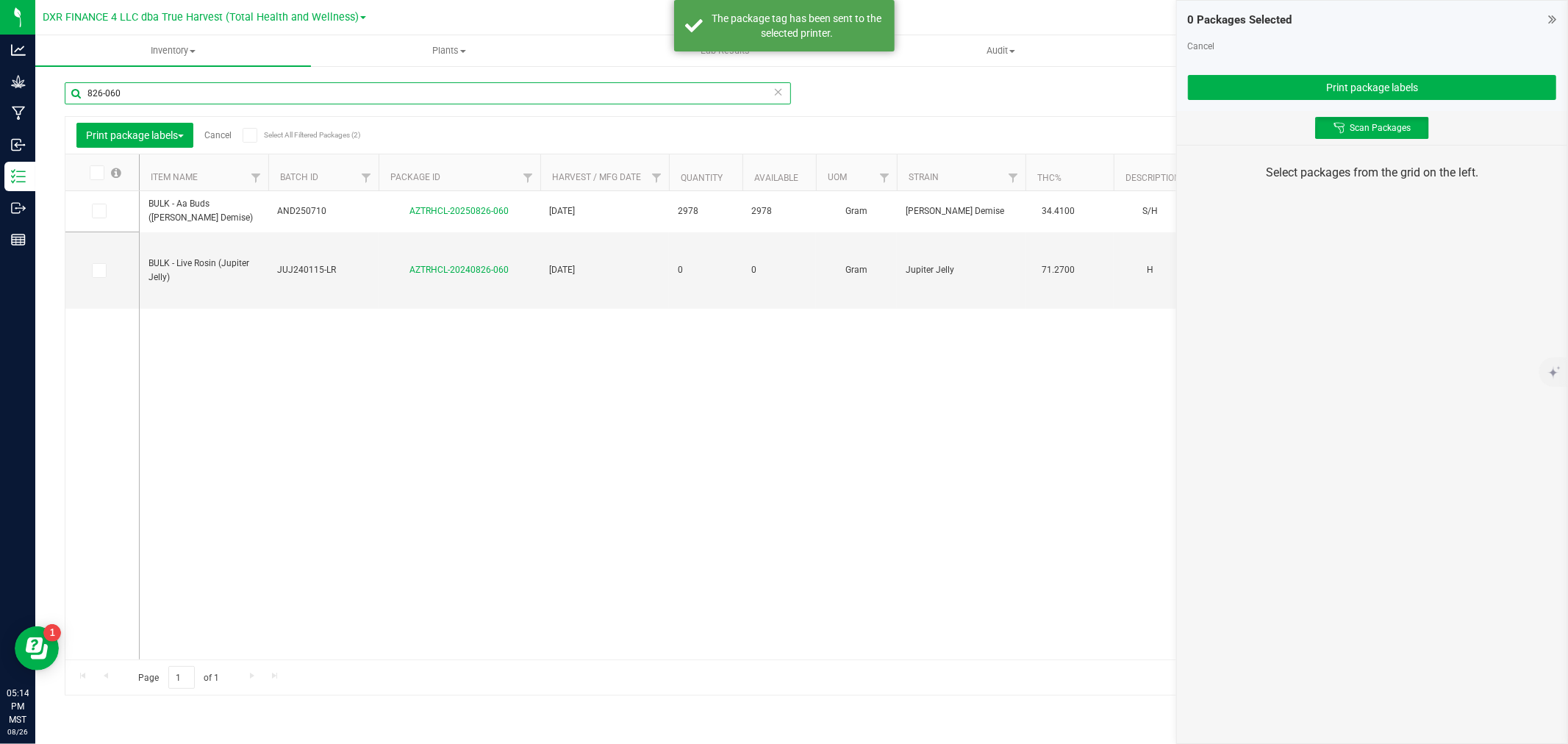
click at [435, 92] on input "826-060" at bounding box center [428, 93] width 726 height 22
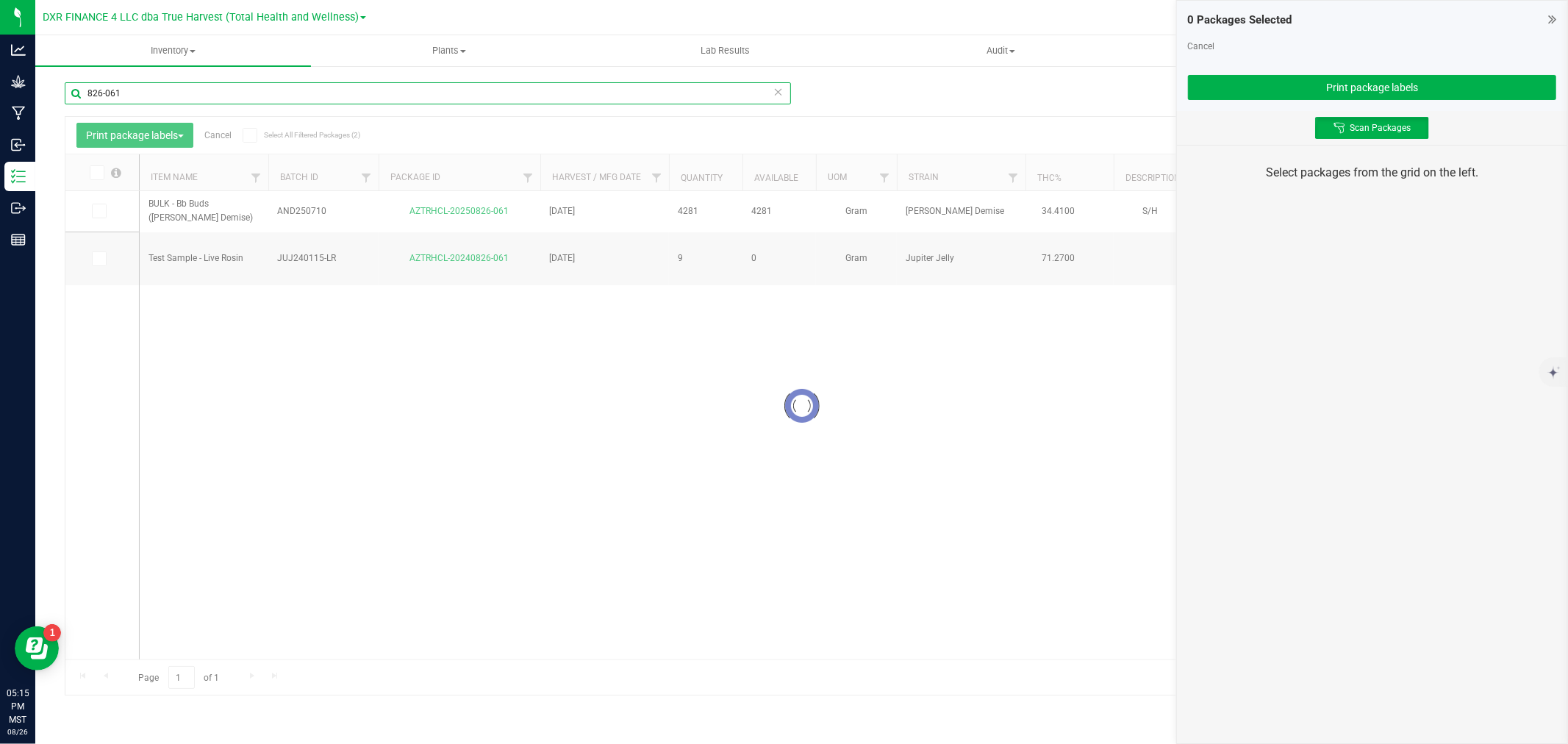
type input "826-061"
click at [96, 215] on div at bounding box center [802, 405] width 1472 height 578
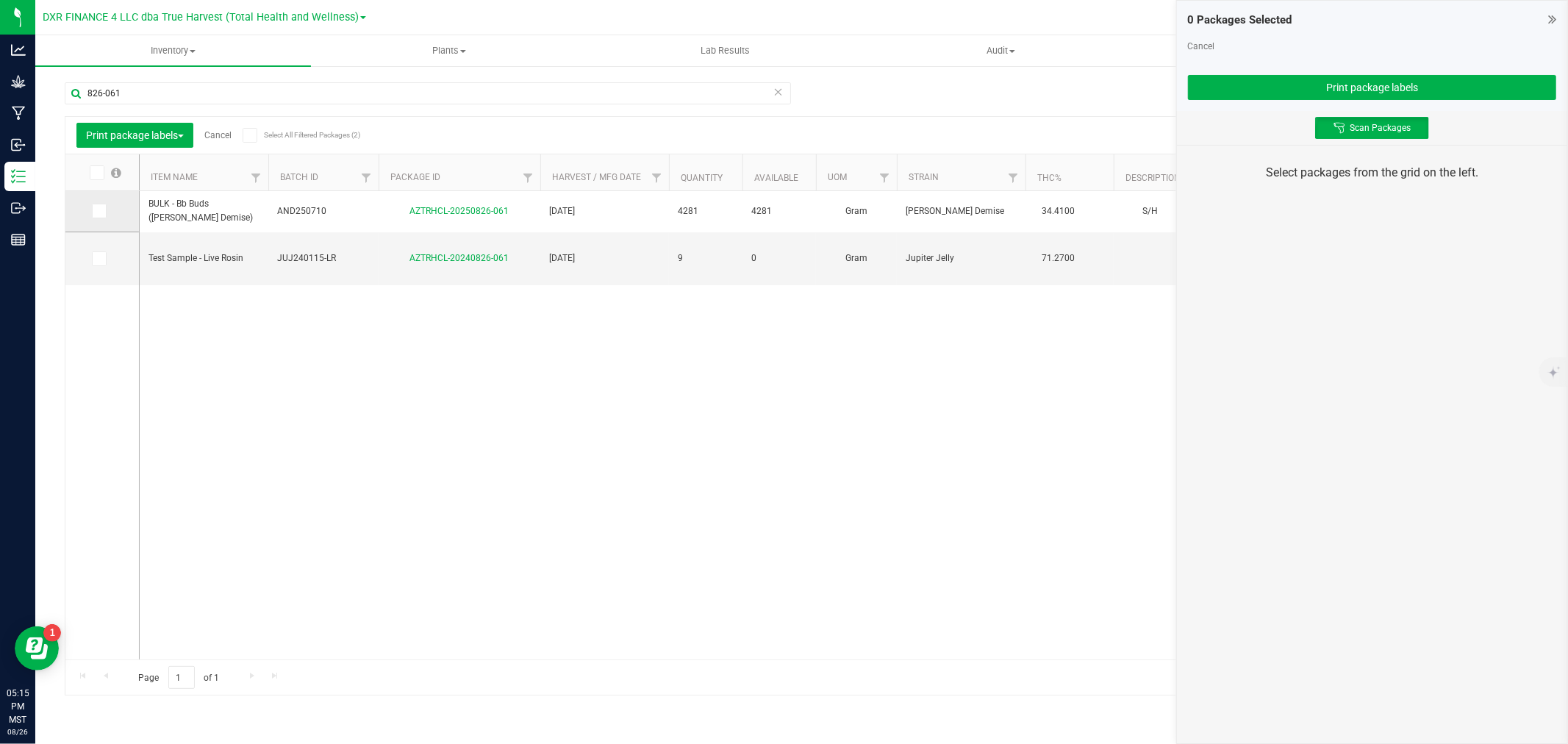
click at [96, 211] on icon at bounding box center [98, 211] width 10 height 0
click at [0, 0] on input "checkbox" at bounding box center [0, 0] width 0 height 0
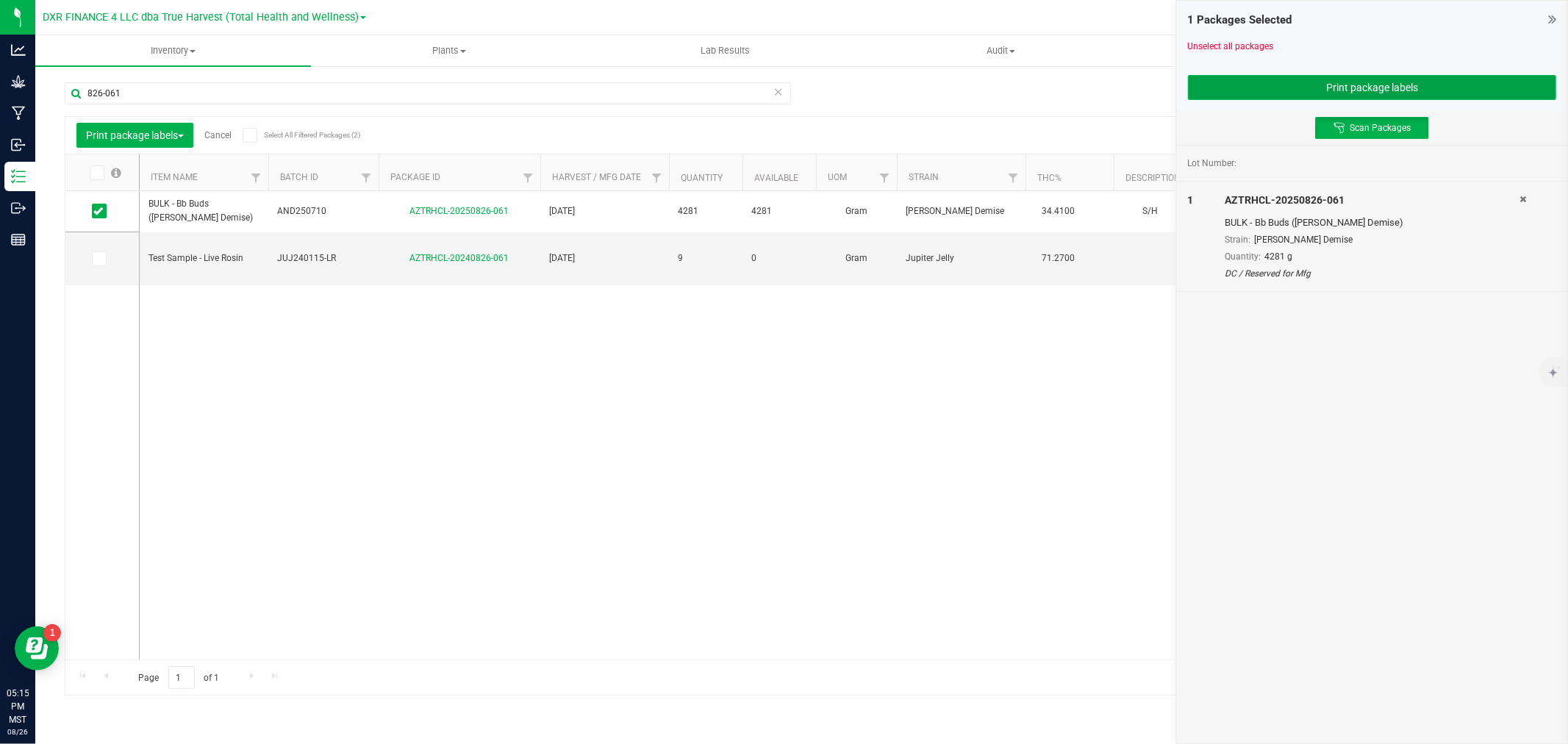
click at [1325, 78] on button "Print package labels" at bounding box center [1372, 86] width 369 height 25
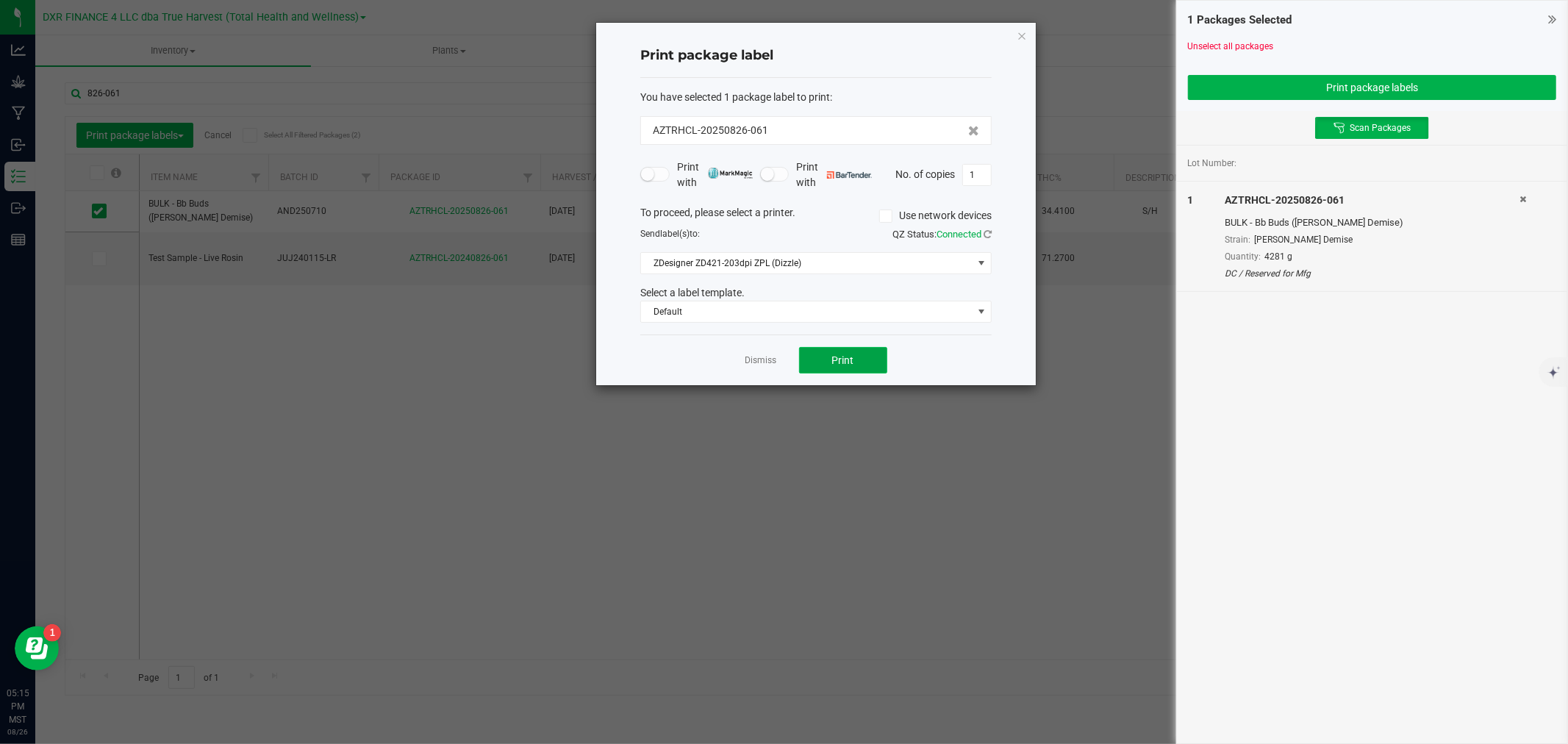
click at [806, 369] on button "Print" at bounding box center [843, 359] width 88 height 26
click at [751, 362] on link "Dismiss" at bounding box center [761, 360] width 32 height 13
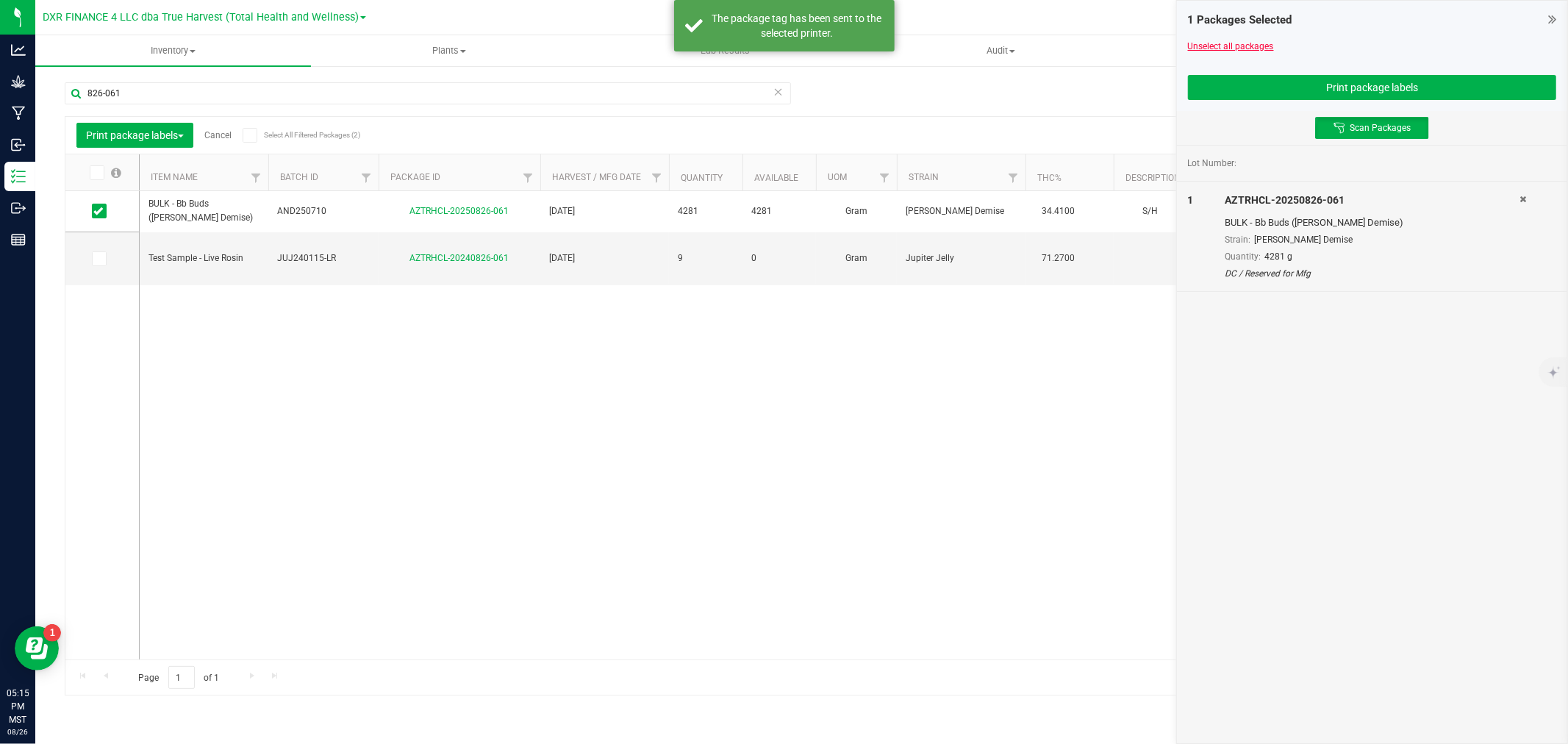
click at [1209, 50] on link "Unselect all packages" at bounding box center [1231, 45] width 86 height 10
